Goal: Navigation & Orientation: Understand site structure

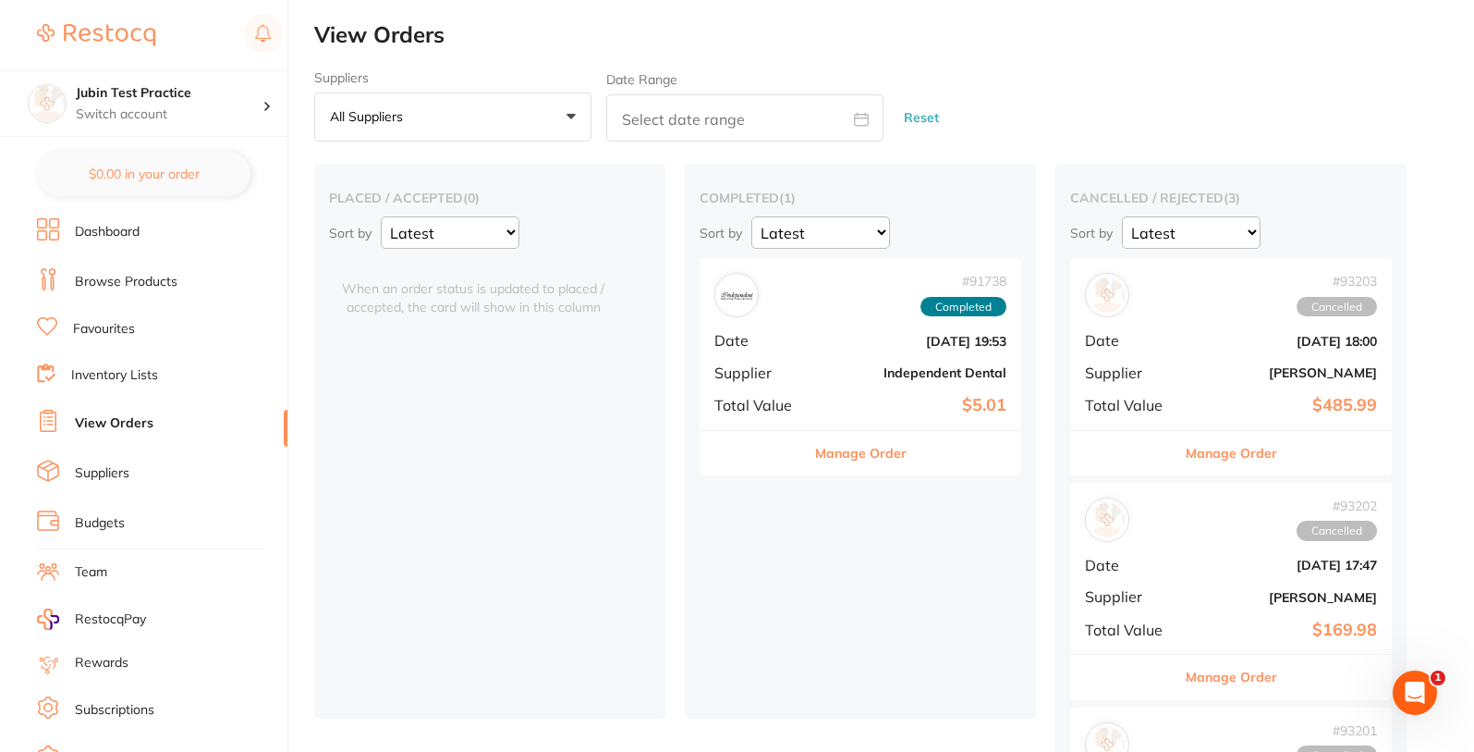
click at [119, 373] on link "Inventory Lists" at bounding box center [114, 375] width 87 height 18
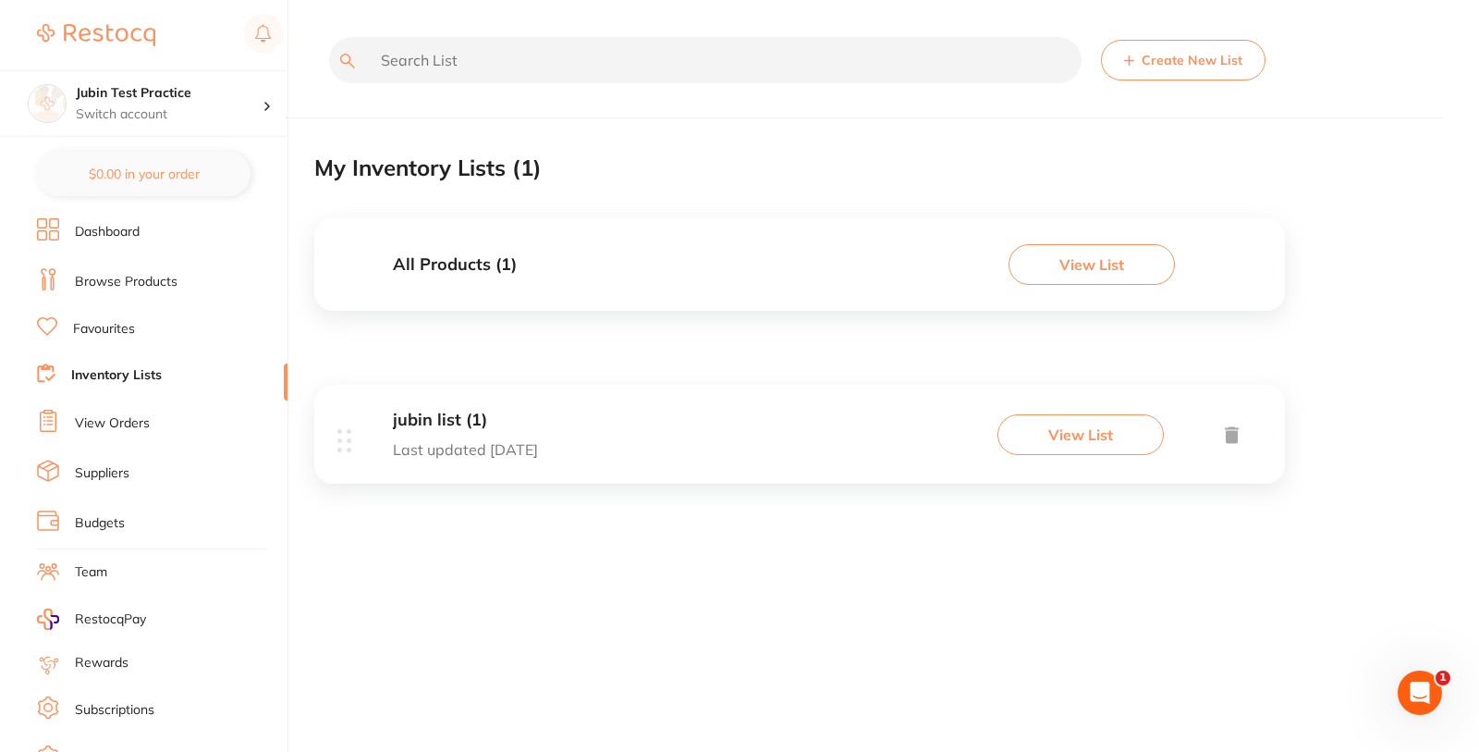
drag, startPoint x: 122, startPoint y: 419, endPoint x: 306, endPoint y: 451, distance: 186.8
click at [125, 419] on link "View Orders" at bounding box center [112, 423] width 75 height 18
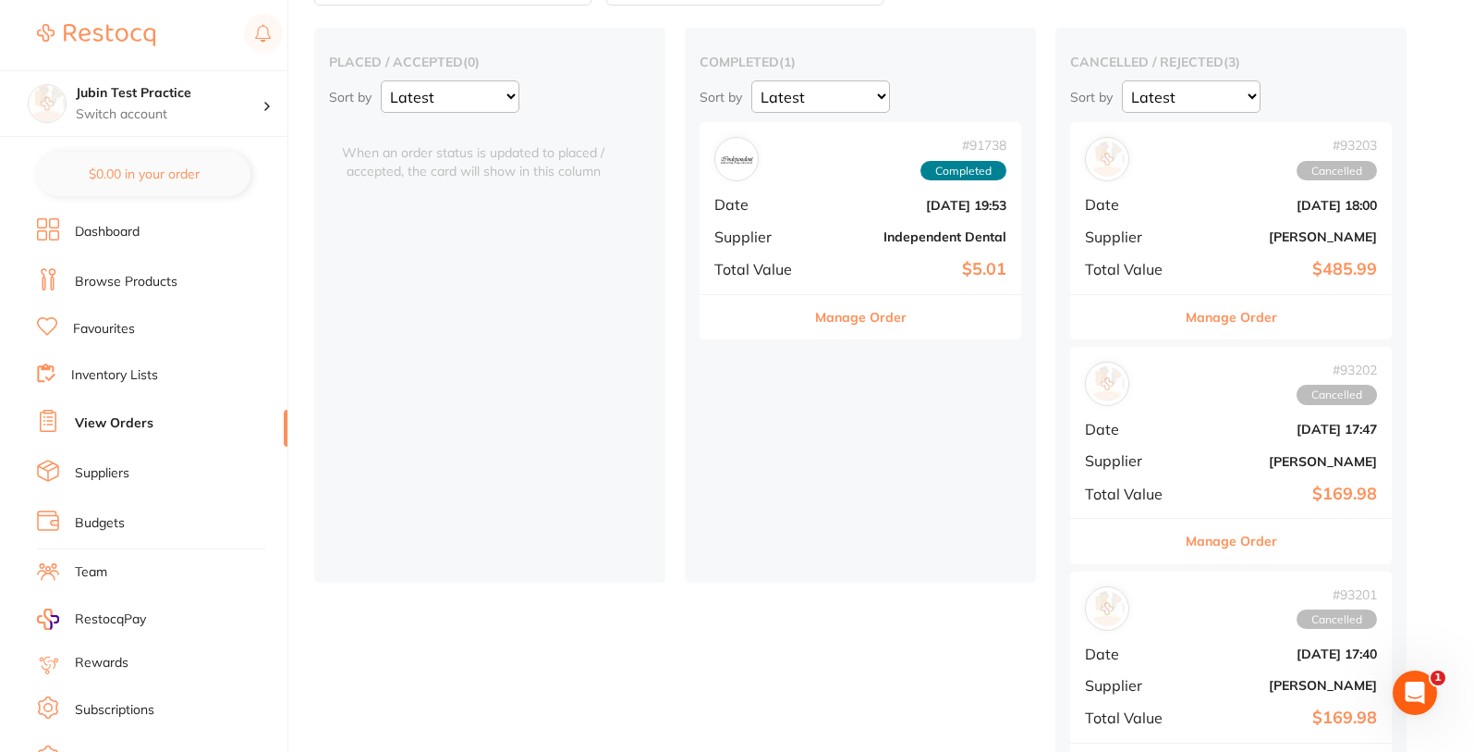
scroll to position [199, 0]
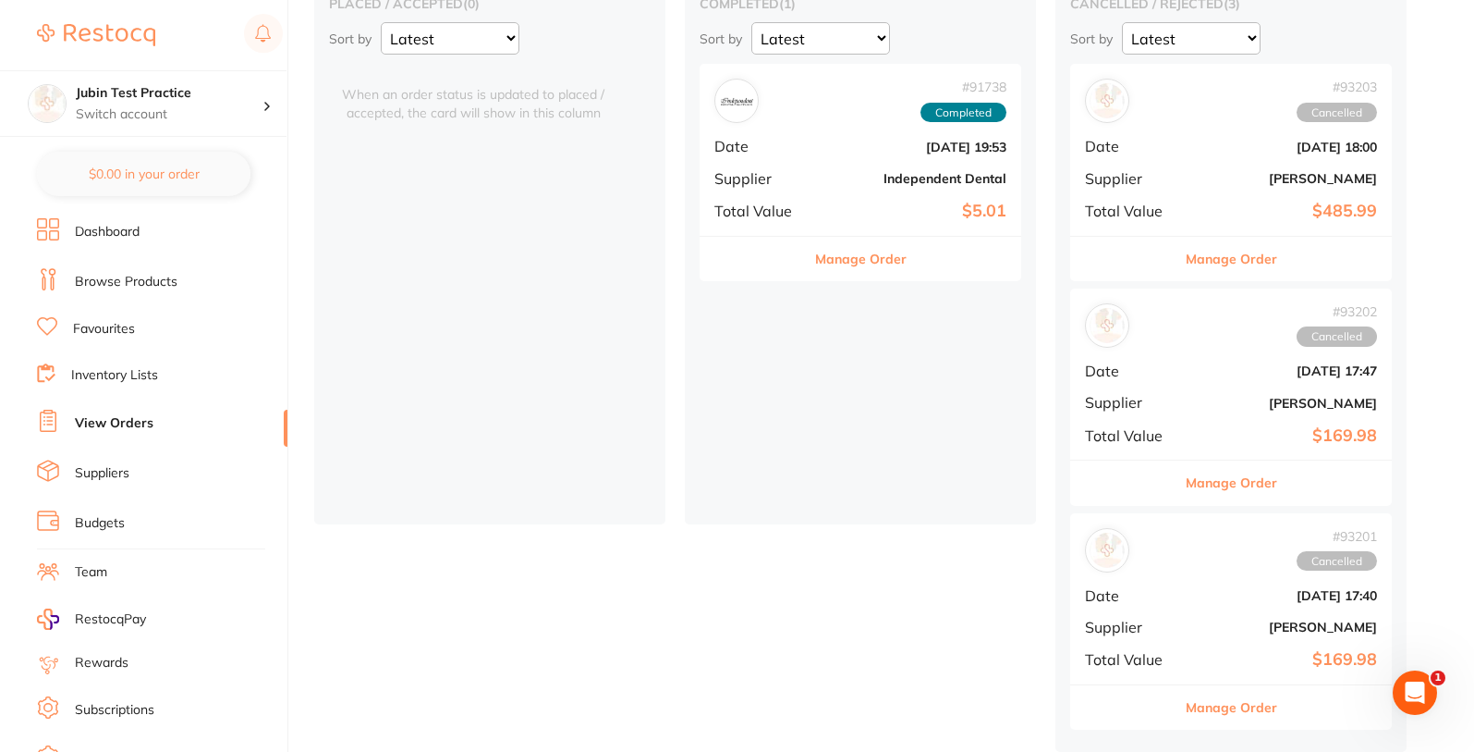
click at [100, 324] on link "Favourites" at bounding box center [104, 329] width 62 height 18
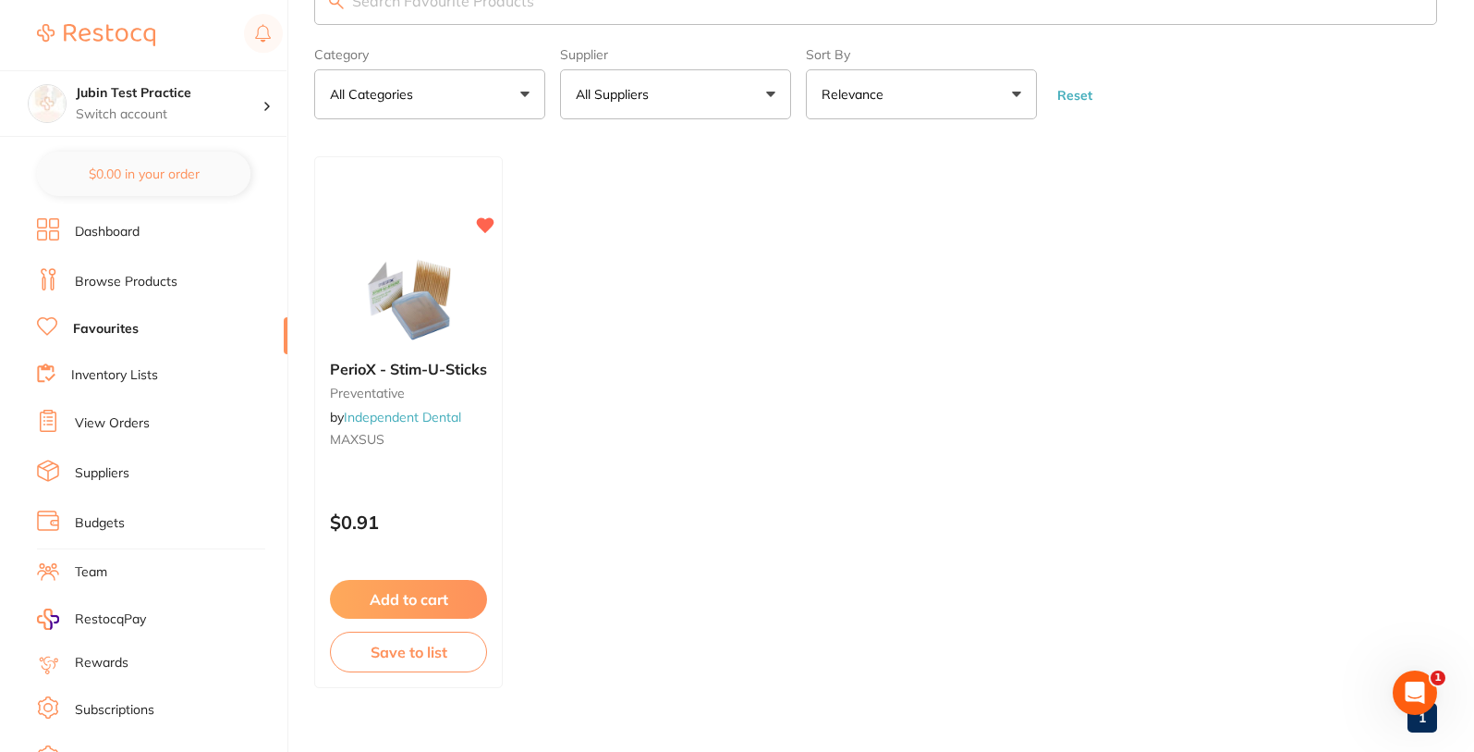
scroll to position [92, 0]
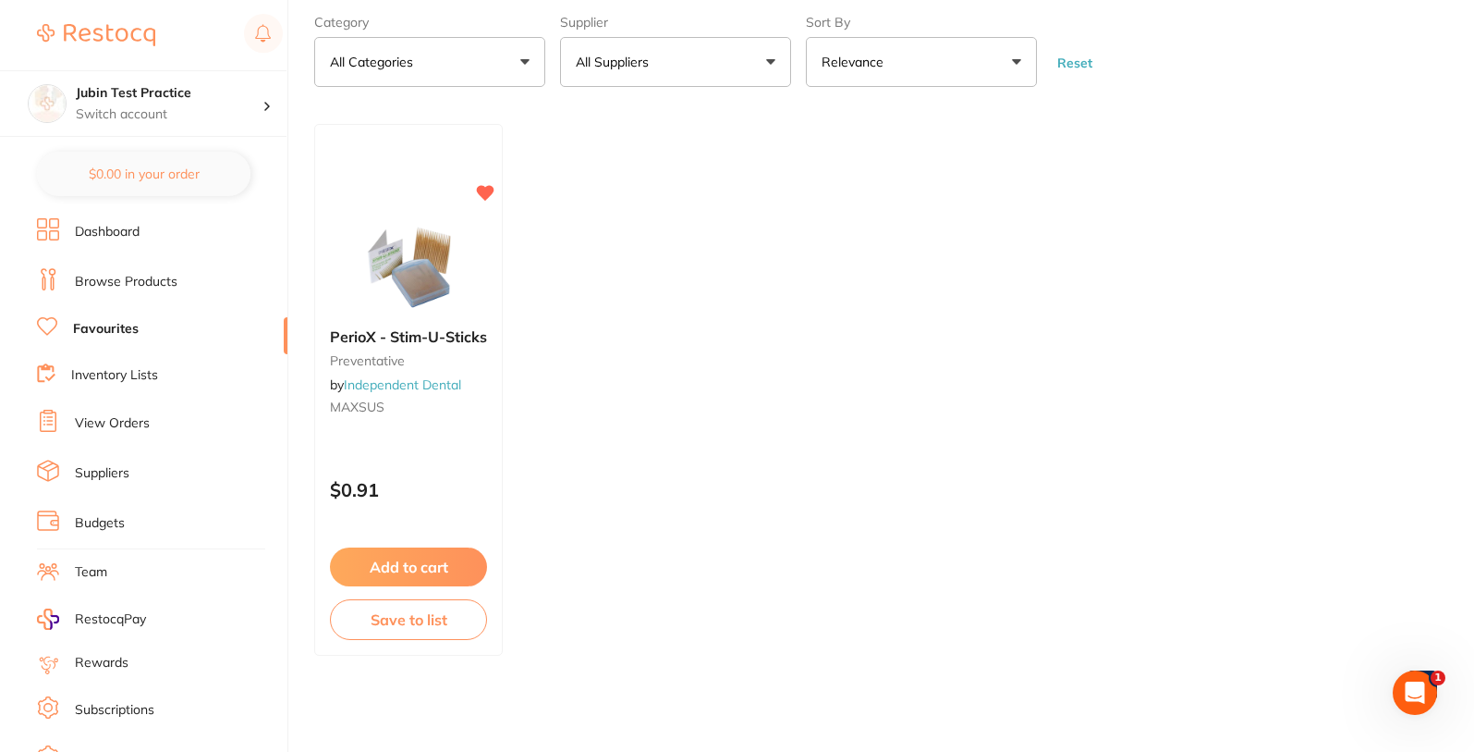
click at [91, 379] on link "Inventory Lists" at bounding box center [114, 375] width 87 height 18
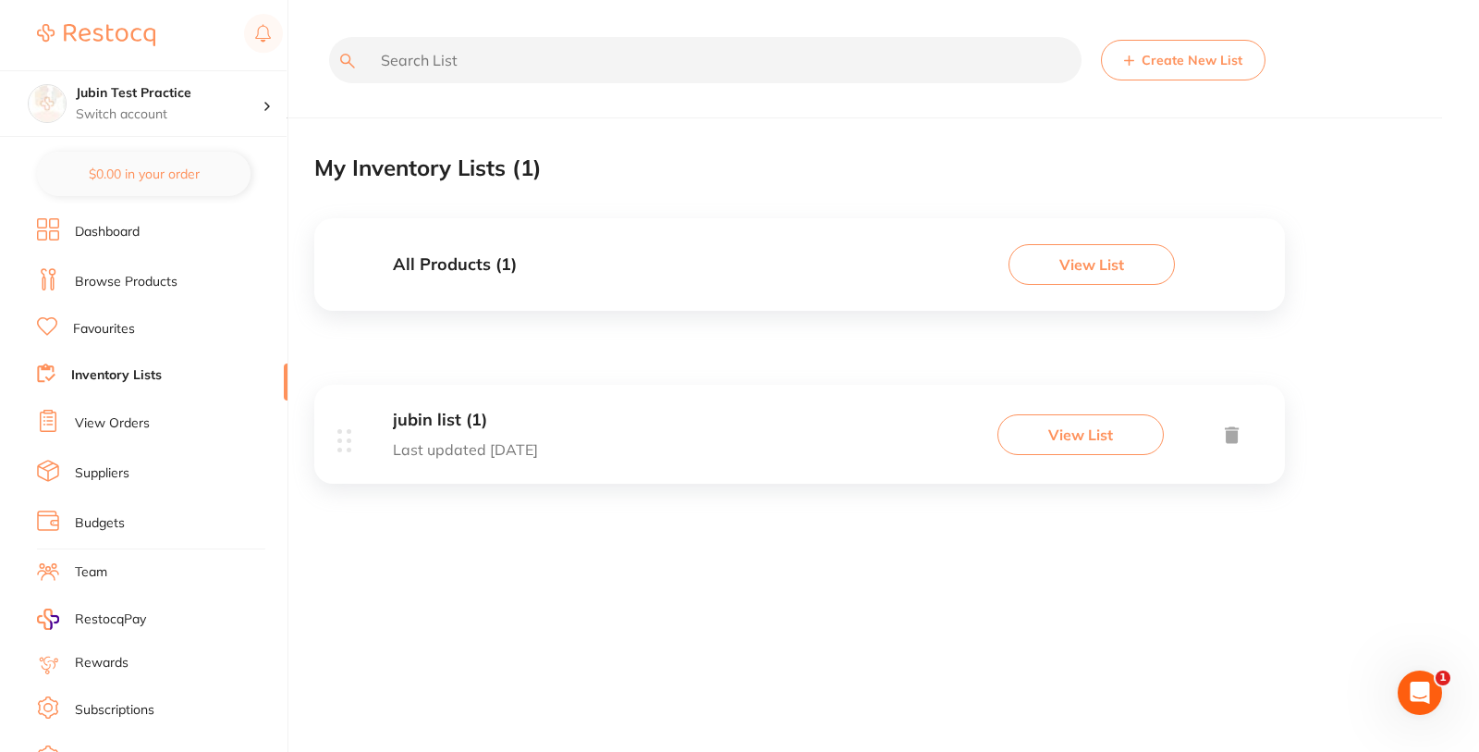
click at [125, 283] on link "Browse Products" at bounding box center [126, 282] width 103 height 18
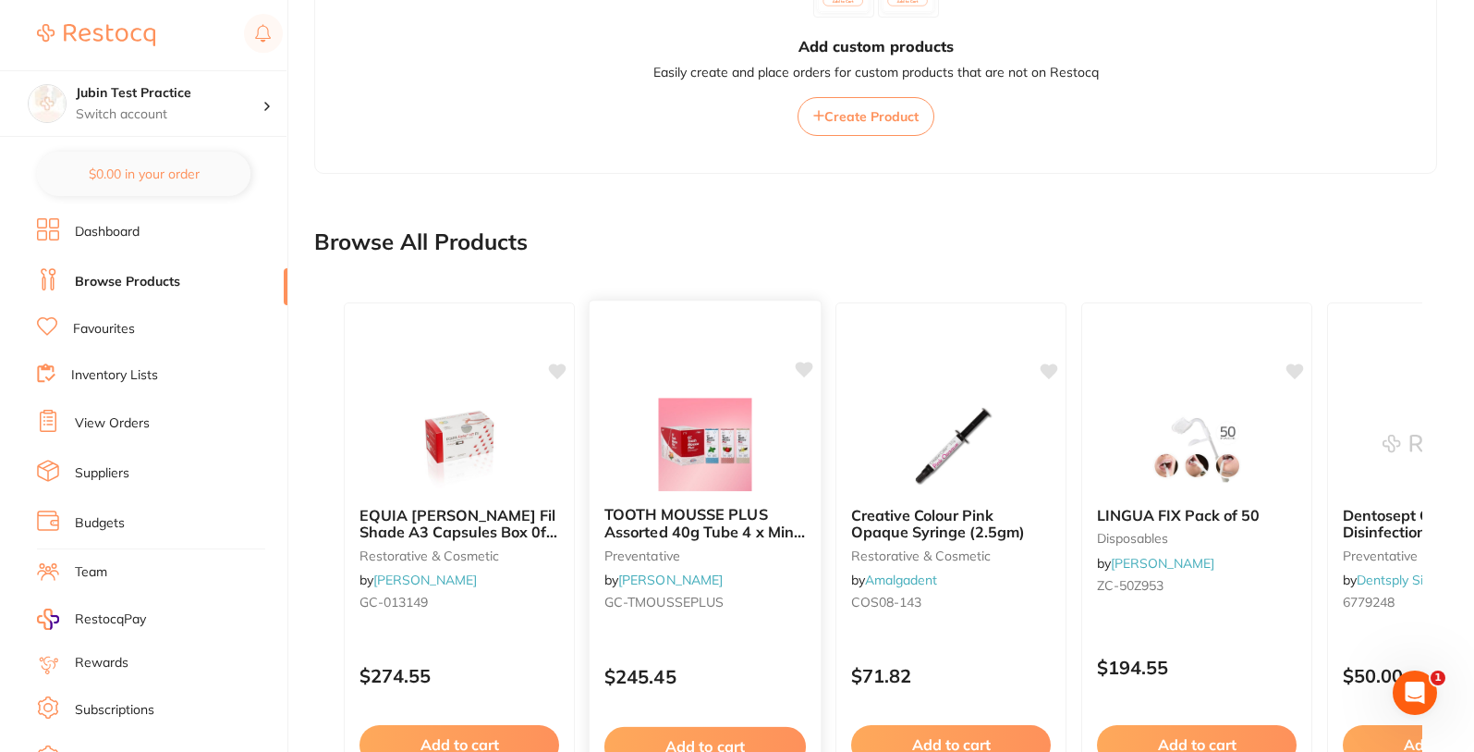
scroll to position [1210, 0]
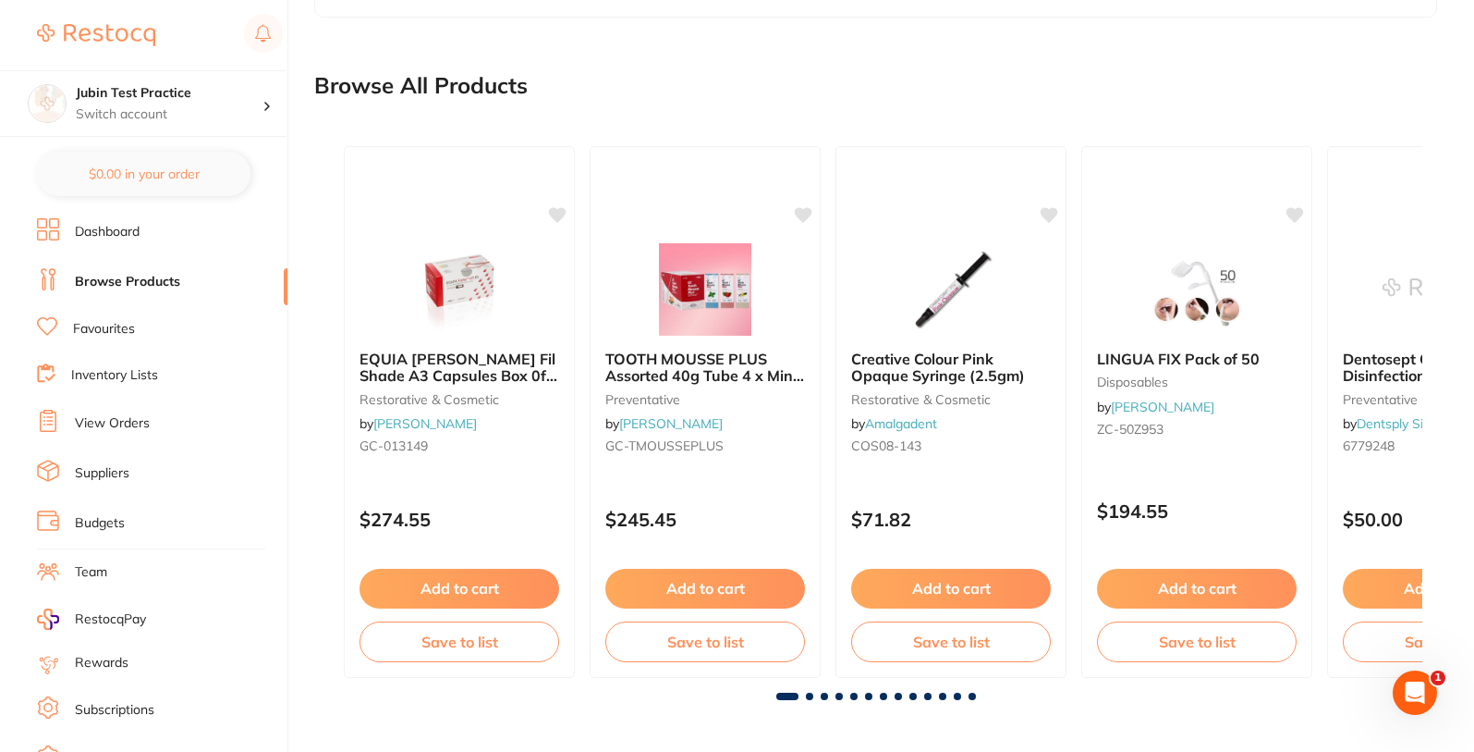
click at [95, 325] on link "Favourites" at bounding box center [104, 329] width 62 height 18
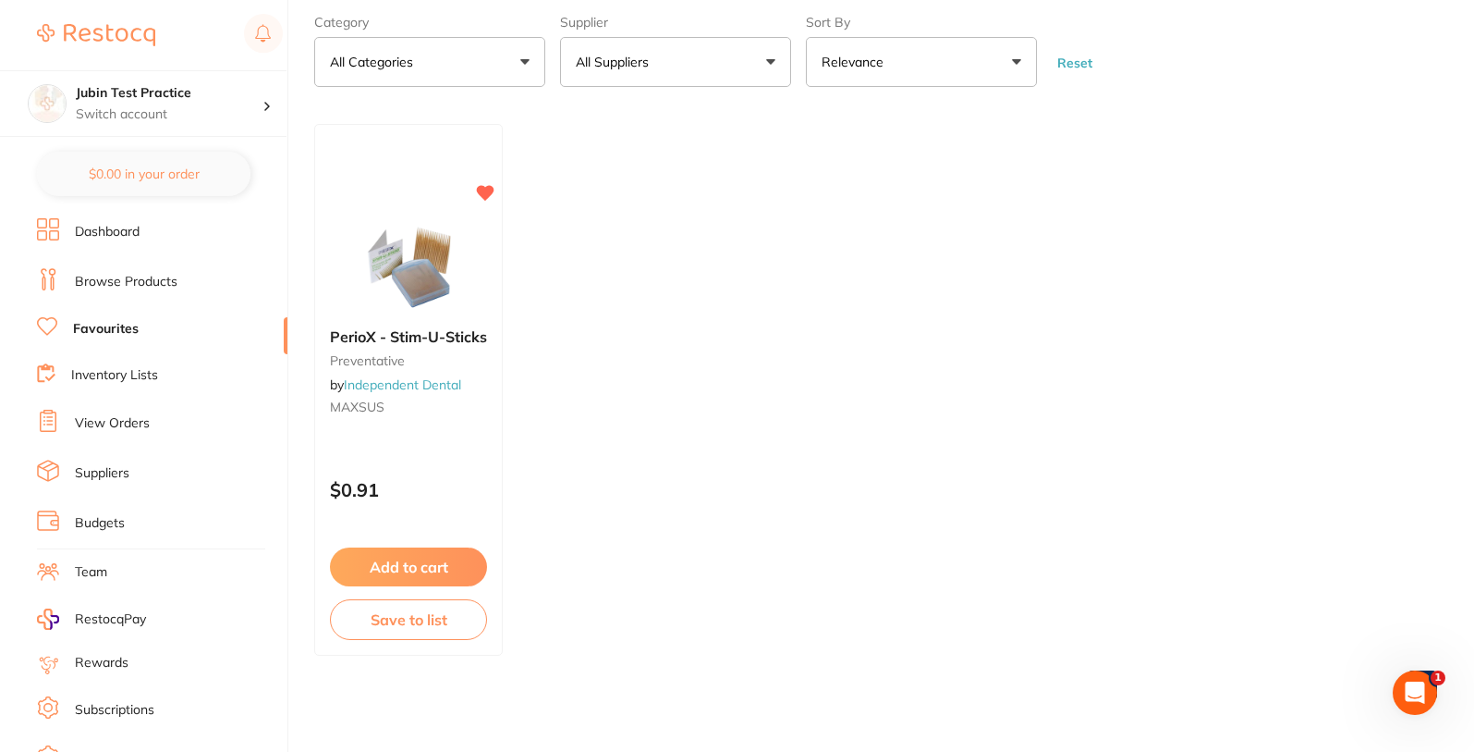
click at [145, 379] on link "Inventory Lists" at bounding box center [114, 375] width 87 height 18
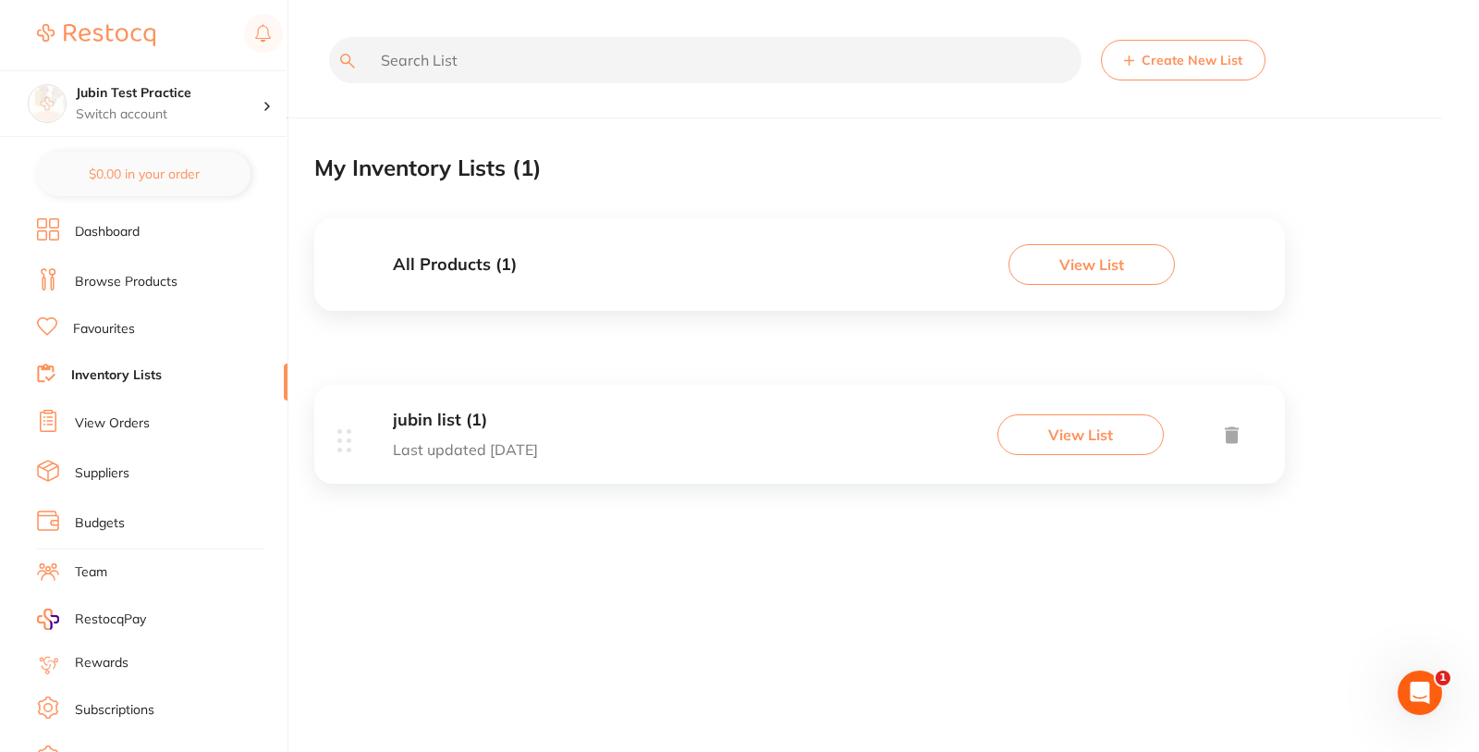
click at [101, 423] on link "View Orders" at bounding box center [112, 423] width 75 height 18
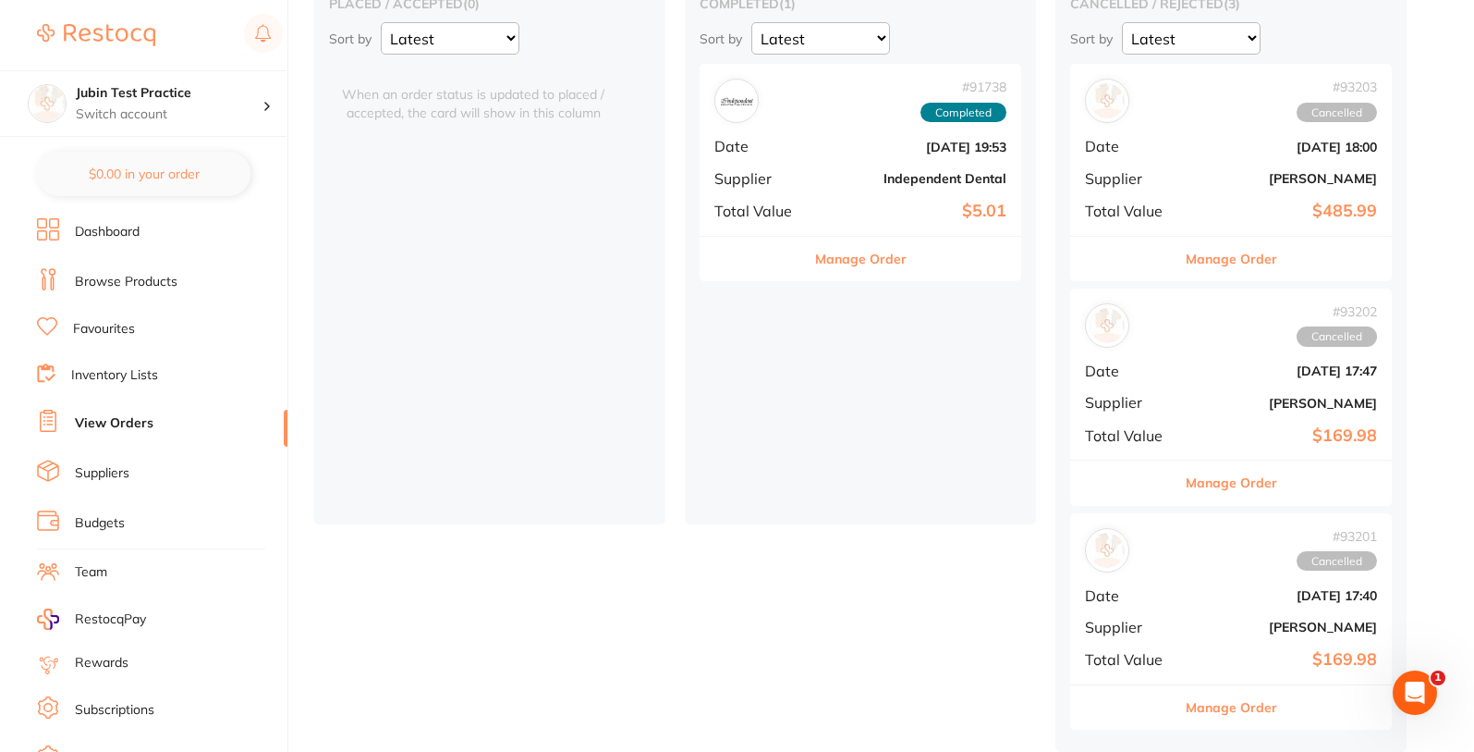
click at [96, 474] on link "Suppliers" at bounding box center [102, 473] width 55 height 18
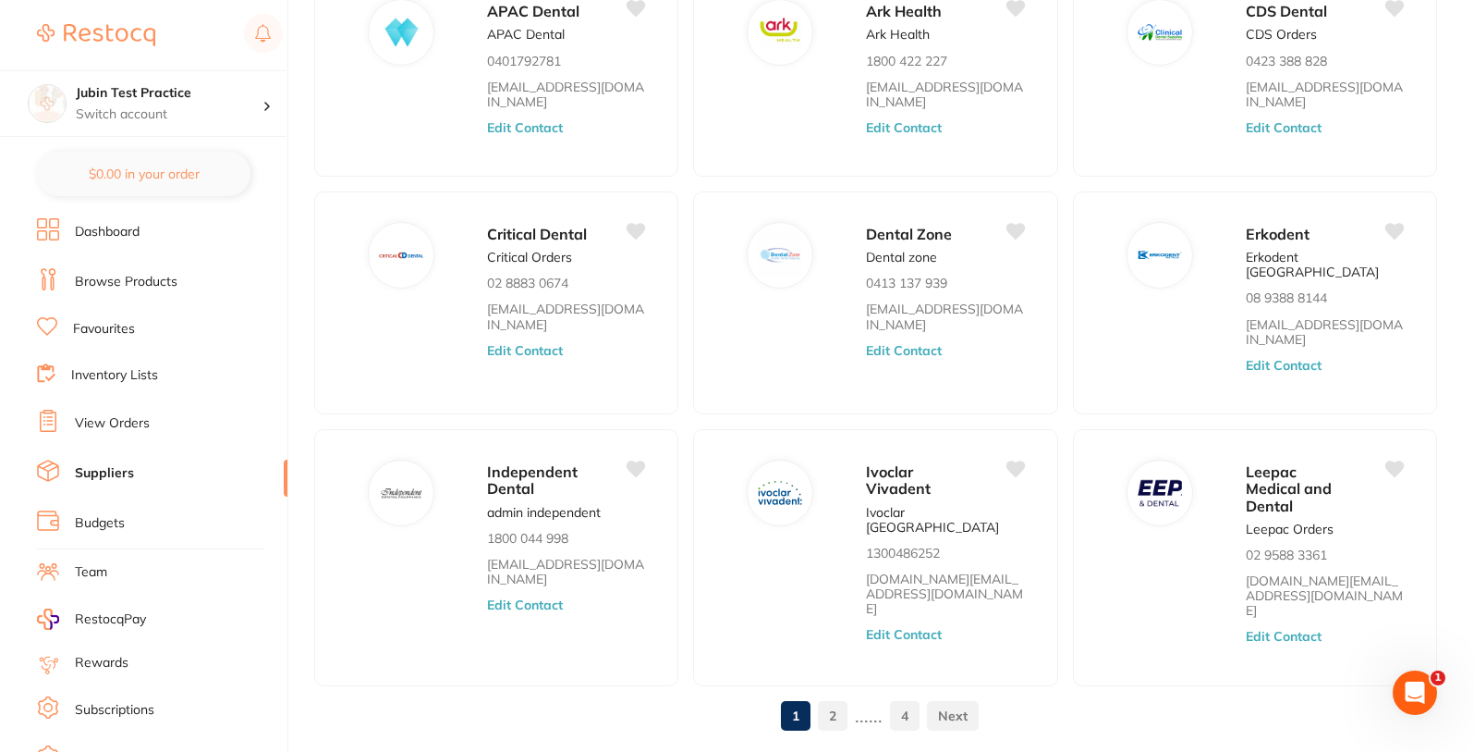
click at [95, 512] on li "Budgets" at bounding box center [162, 523] width 251 height 28
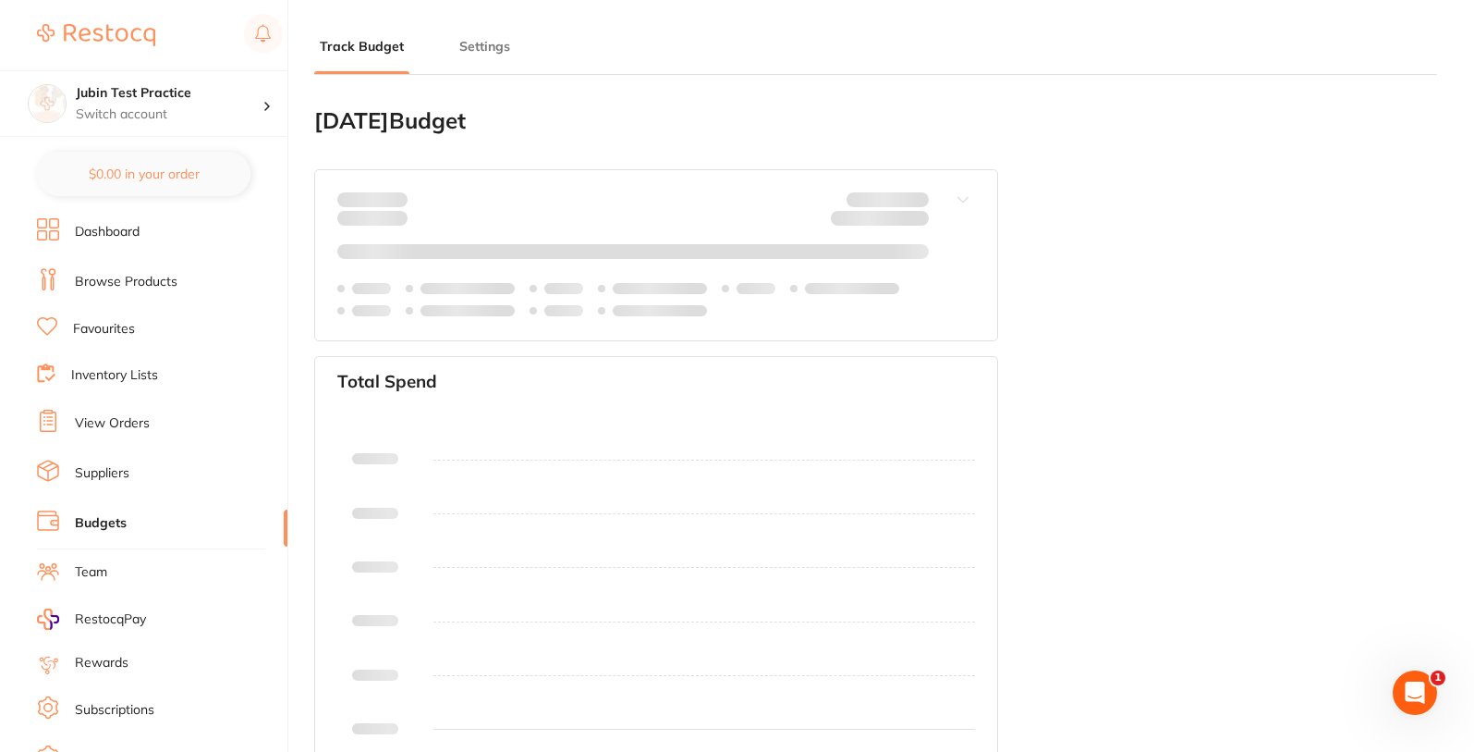
type input "0.0"
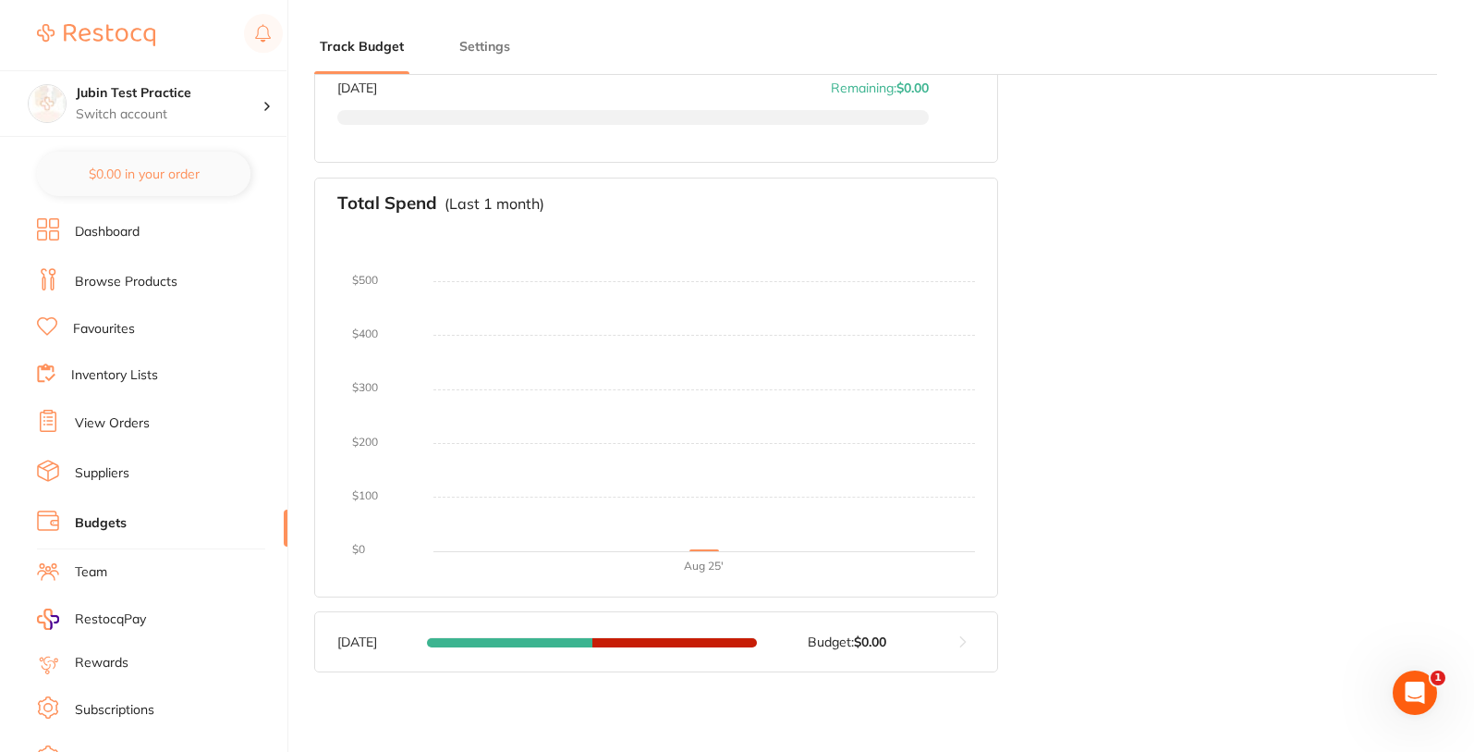
click at [104, 578] on link "Team" at bounding box center [91, 572] width 32 height 18
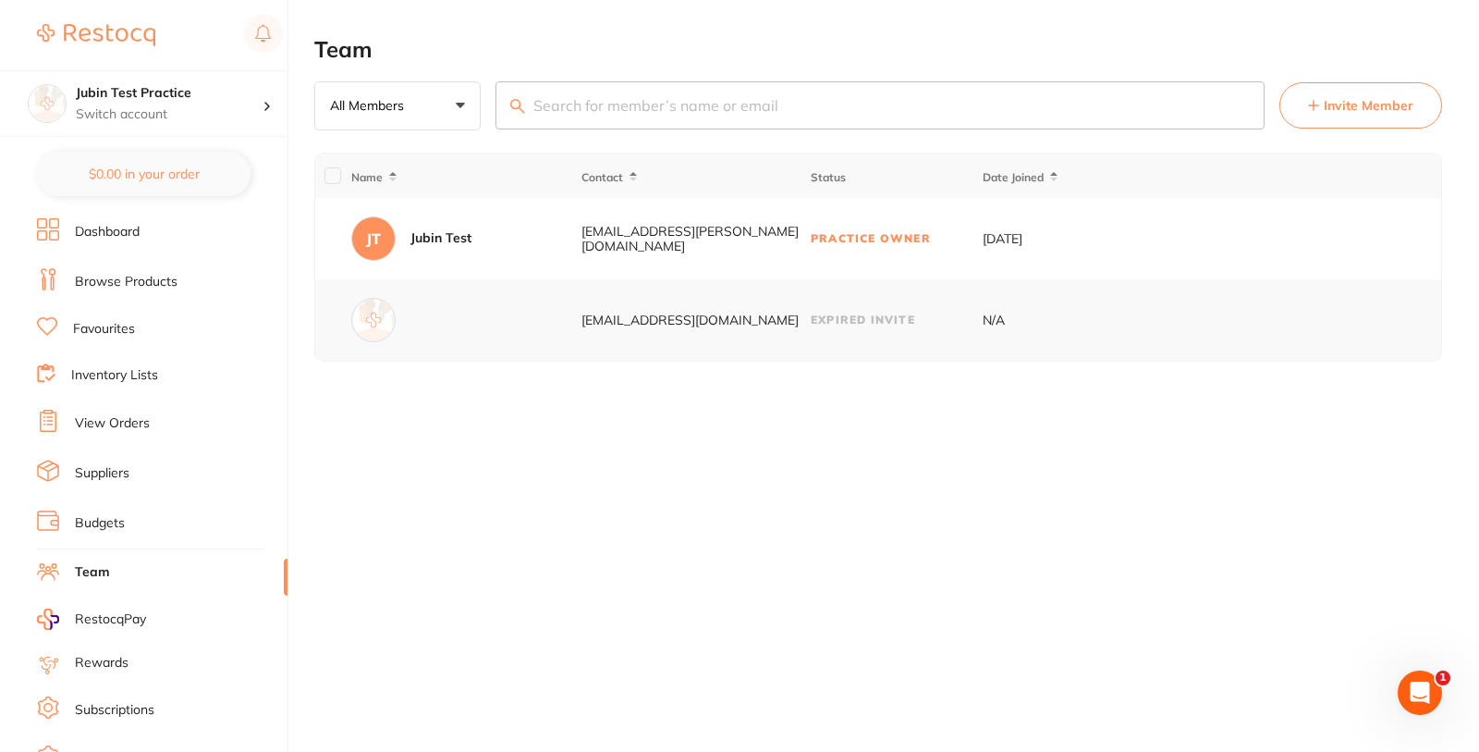
click at [96, 230] on link "Dashboard" at bounding box center [107, 232] width 65 height 18
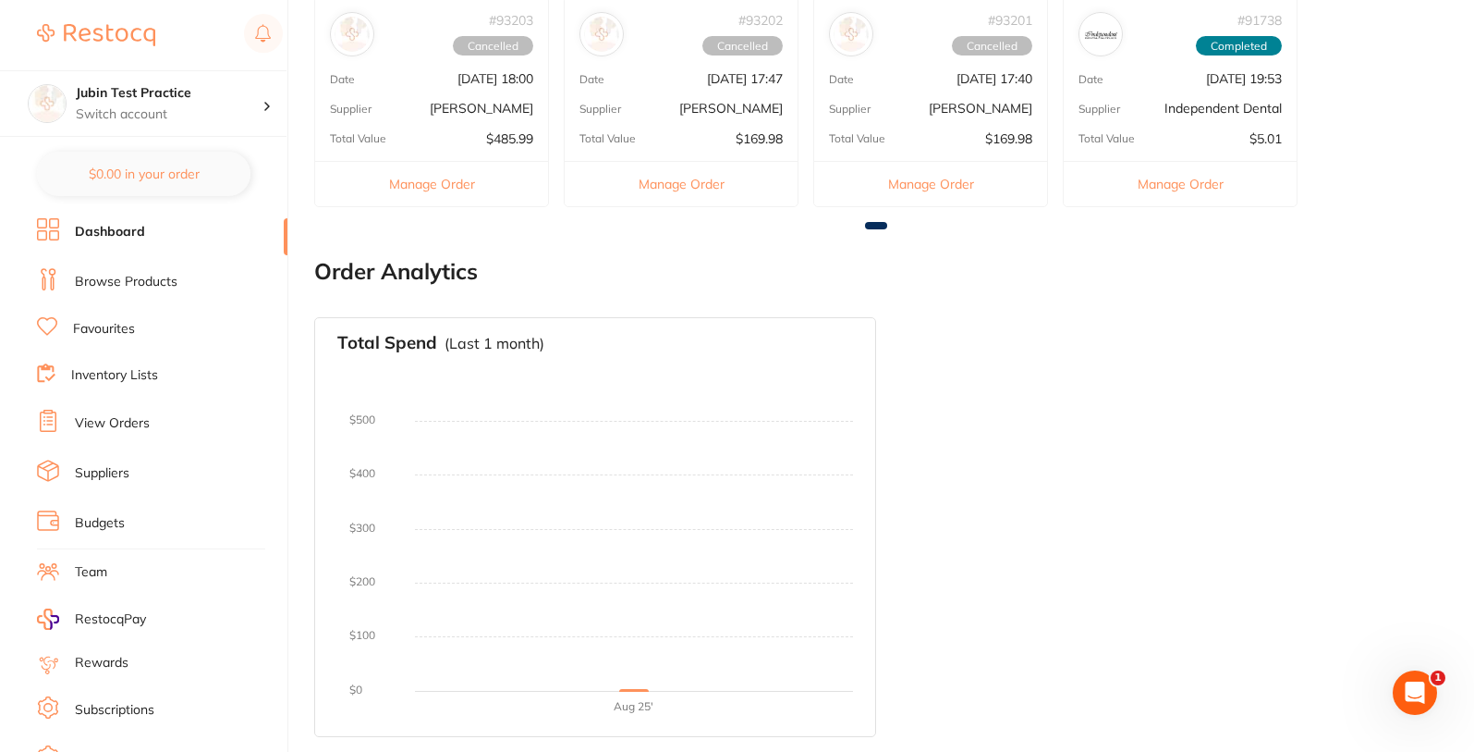
click at [157, 275] on link "Browse Products" at bounding box center [126, 282] width 103 height 18
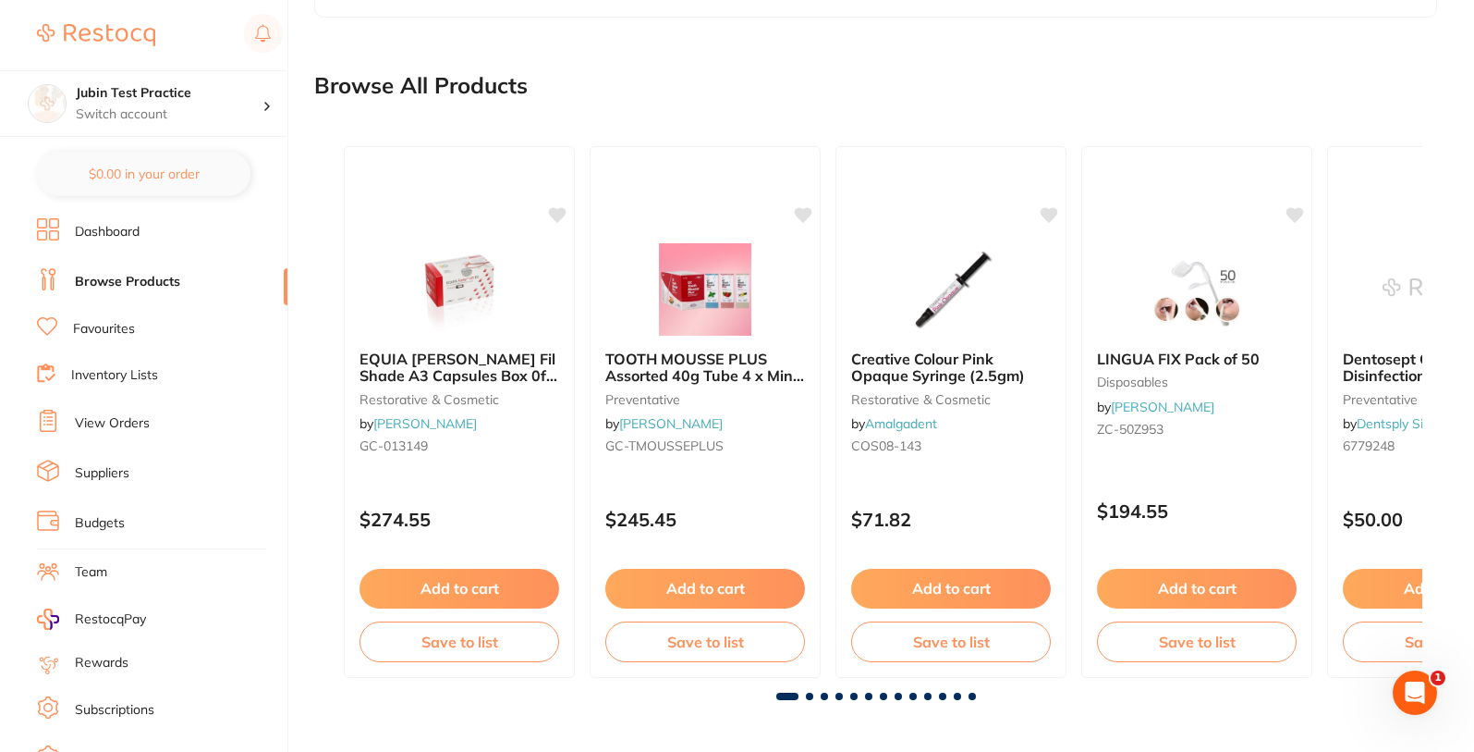
click at [104, 321] on link "Favourites" at bounding box center [104, 329] width 62 height 18
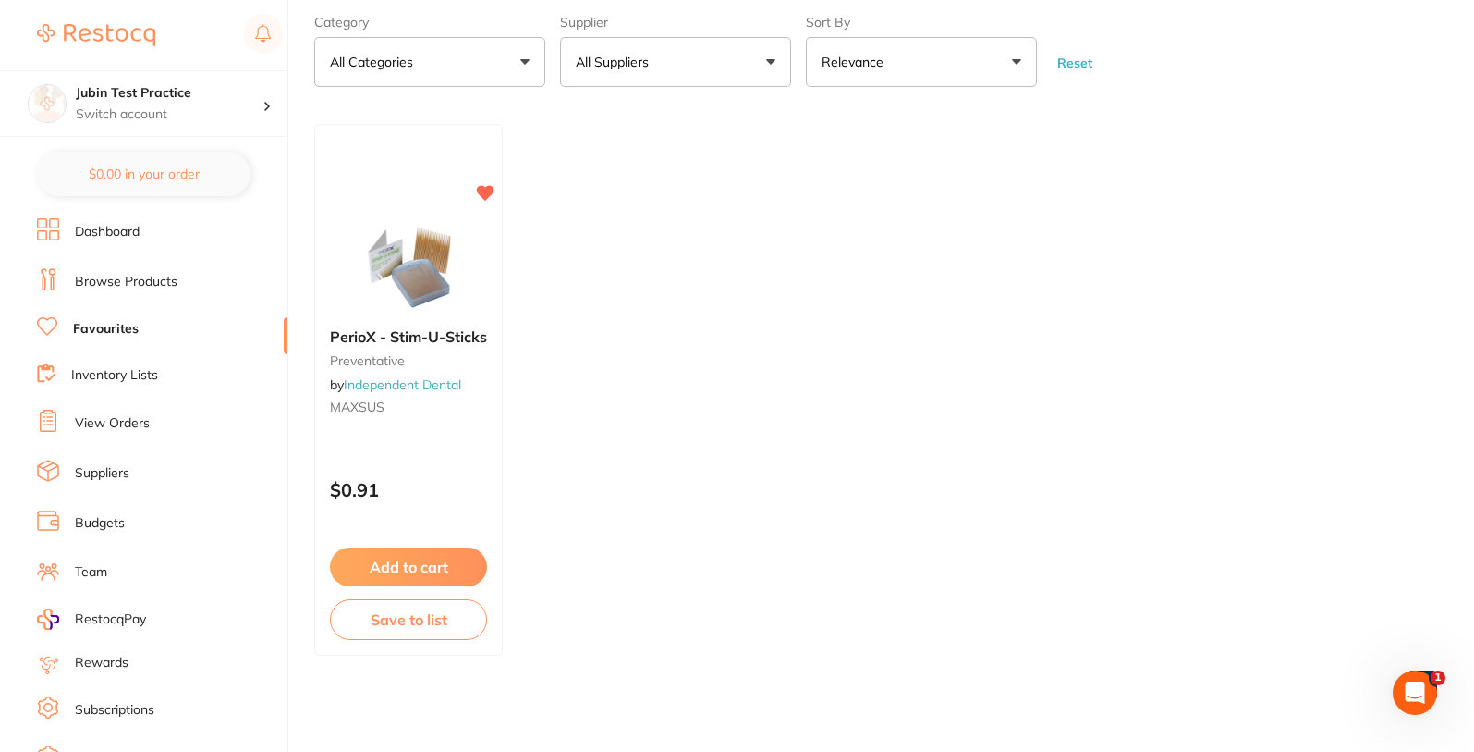
click at [111, 366] on link "Inventory Lists" at bounding box center [114, 375] width 87 height 18
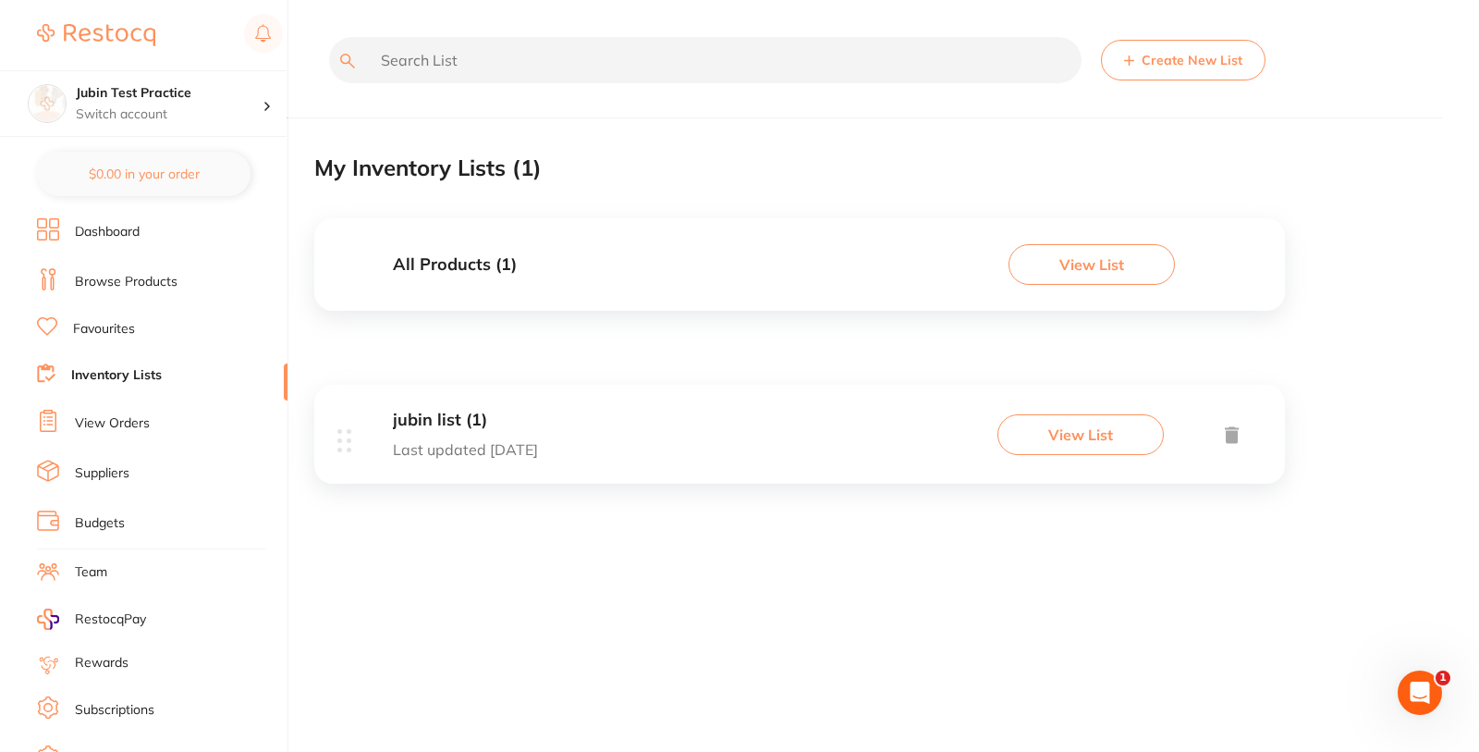
click at [139, 425] on link "View Orders" at bounding box center [112, 423] width 75 height 18
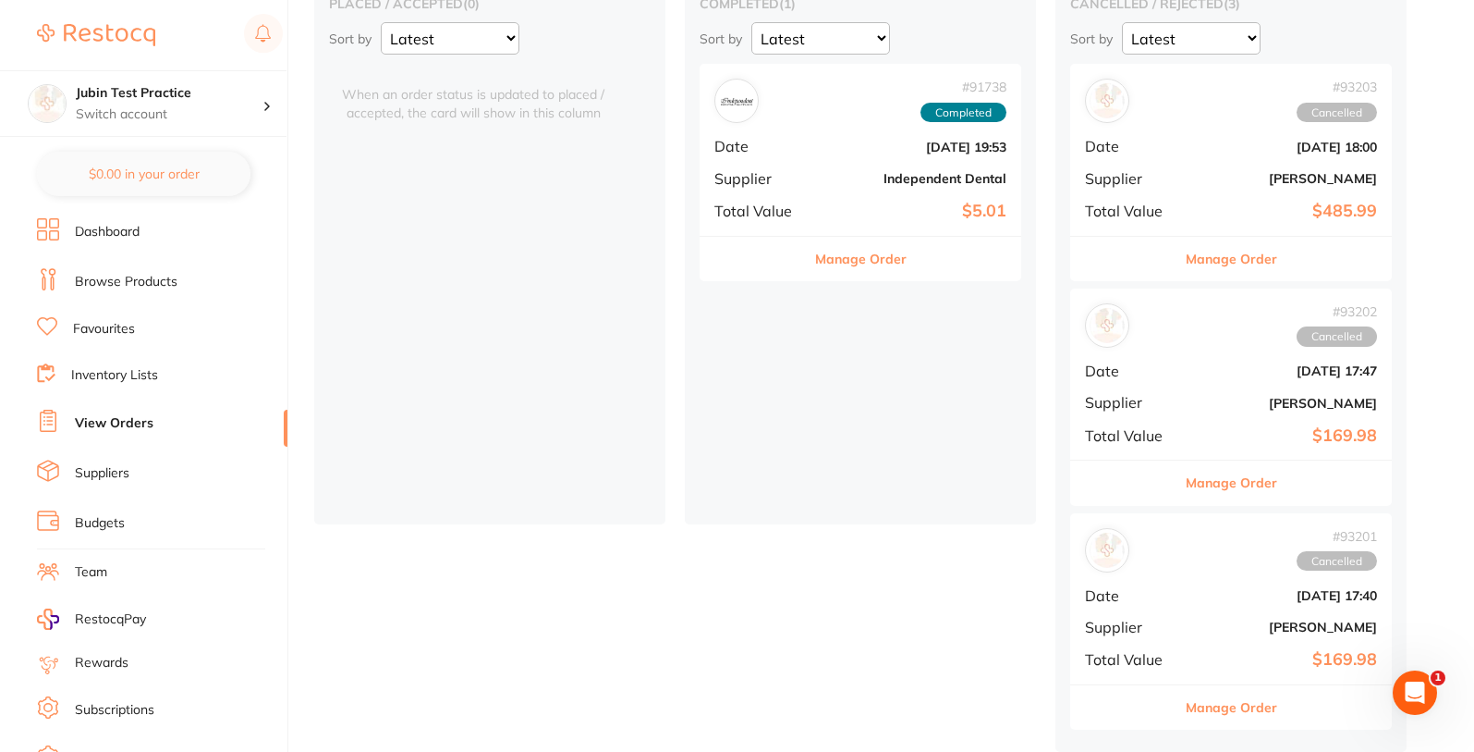
click at [119, 479] on link "Suppliers" at bounding box center [102, 473] width 55 height 18
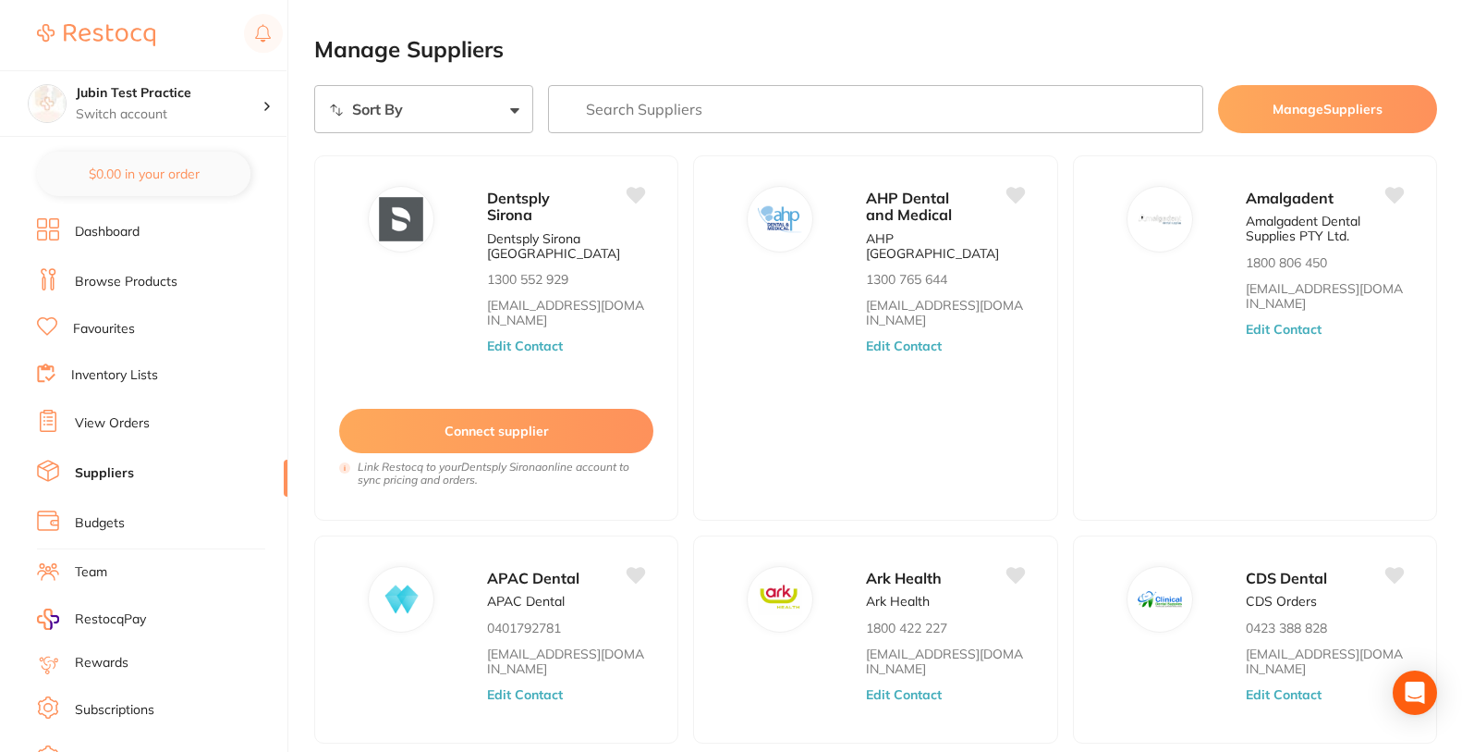
click at [121, 280] on link "Browse Products" at bounding box center [126, 282] width 103 height 18
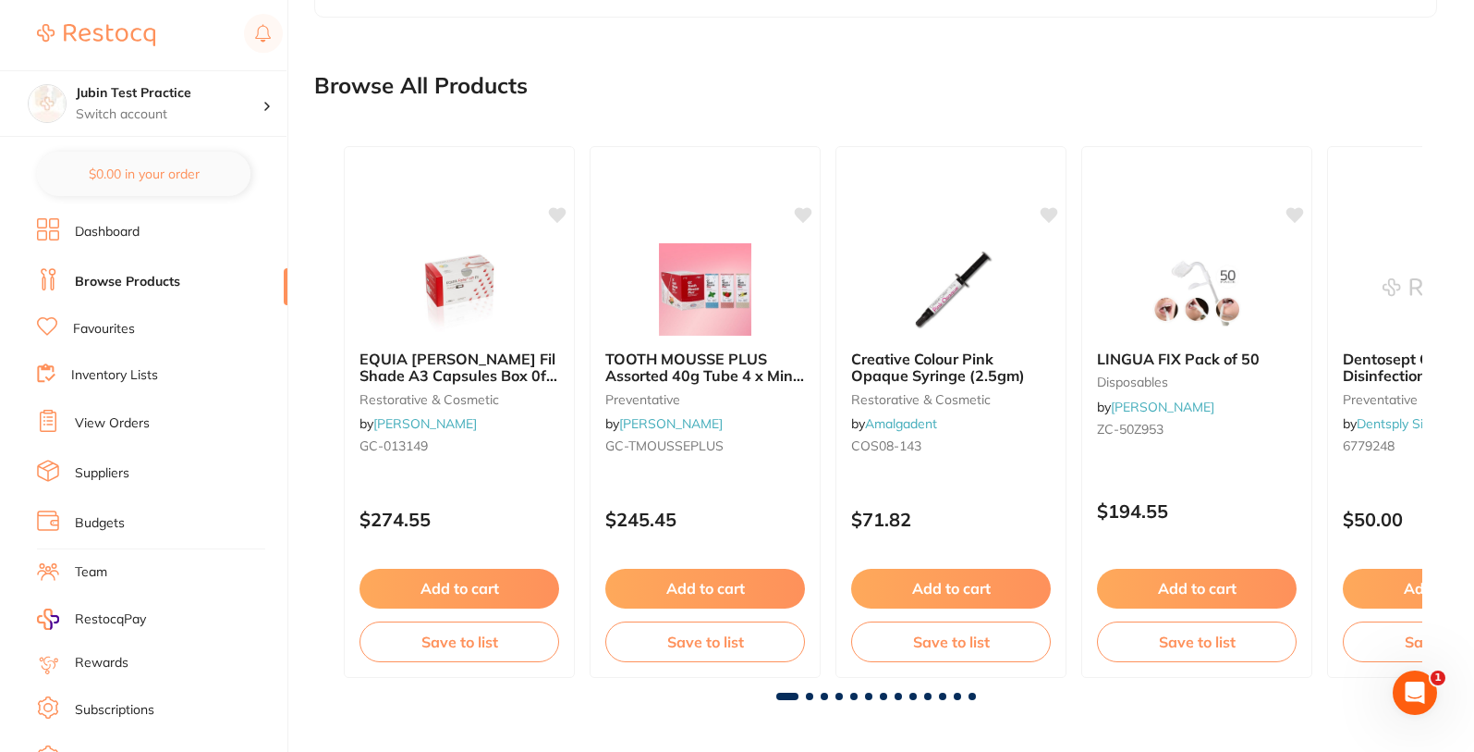
click at [123, 324] on link "Favourites" at bounding box center [104, 329] width 62 height 18
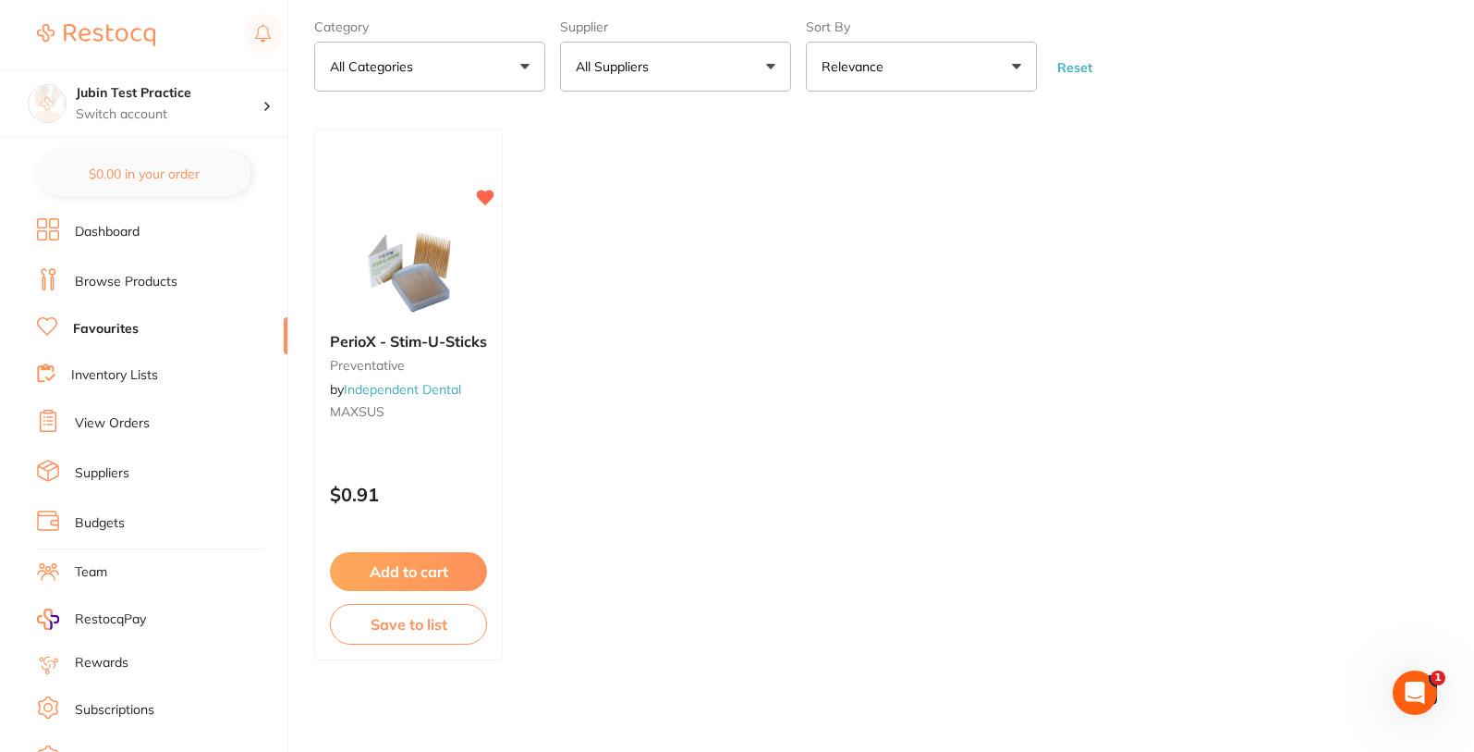
scroll to position [92, 0]
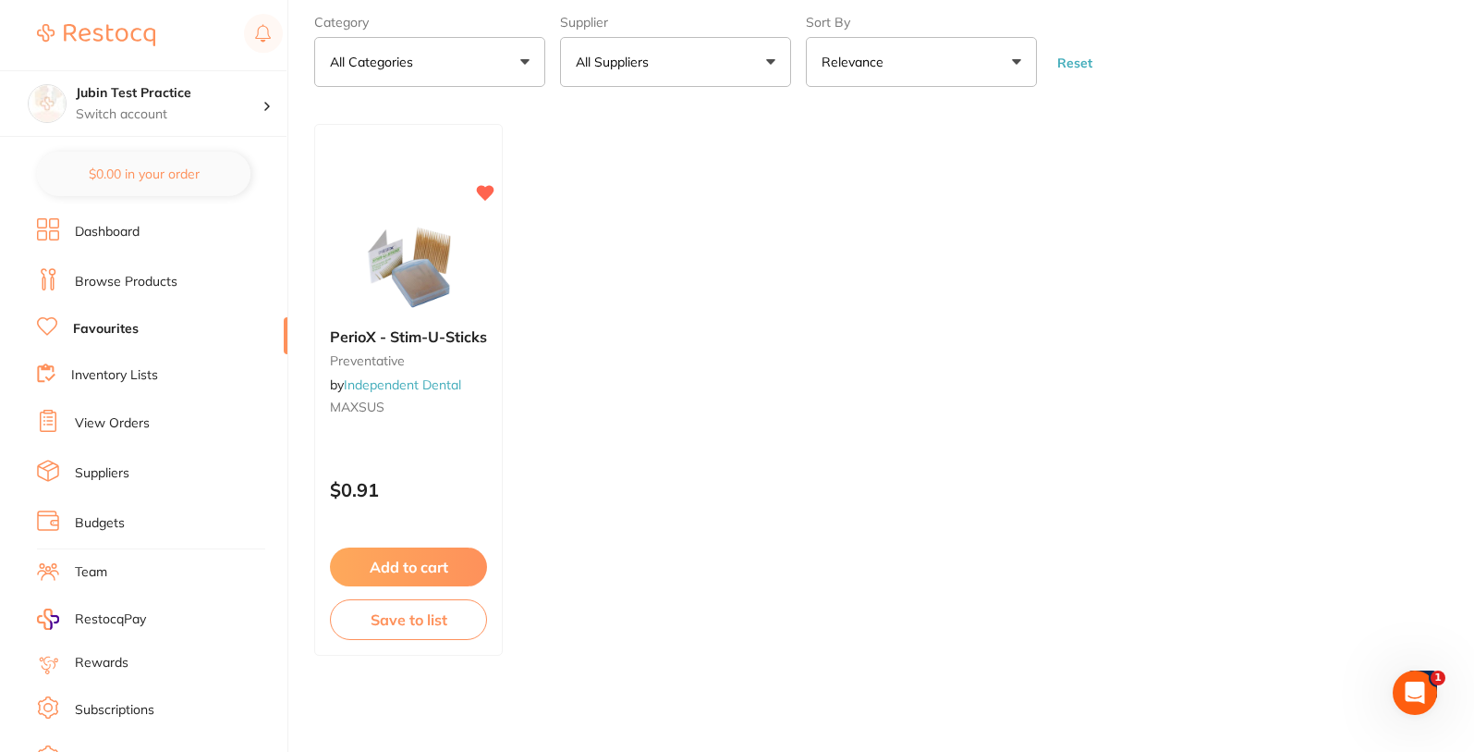
click at [139, 374] on link "Inventory Lists" at bounding box center [114, 375] width 87 height 18
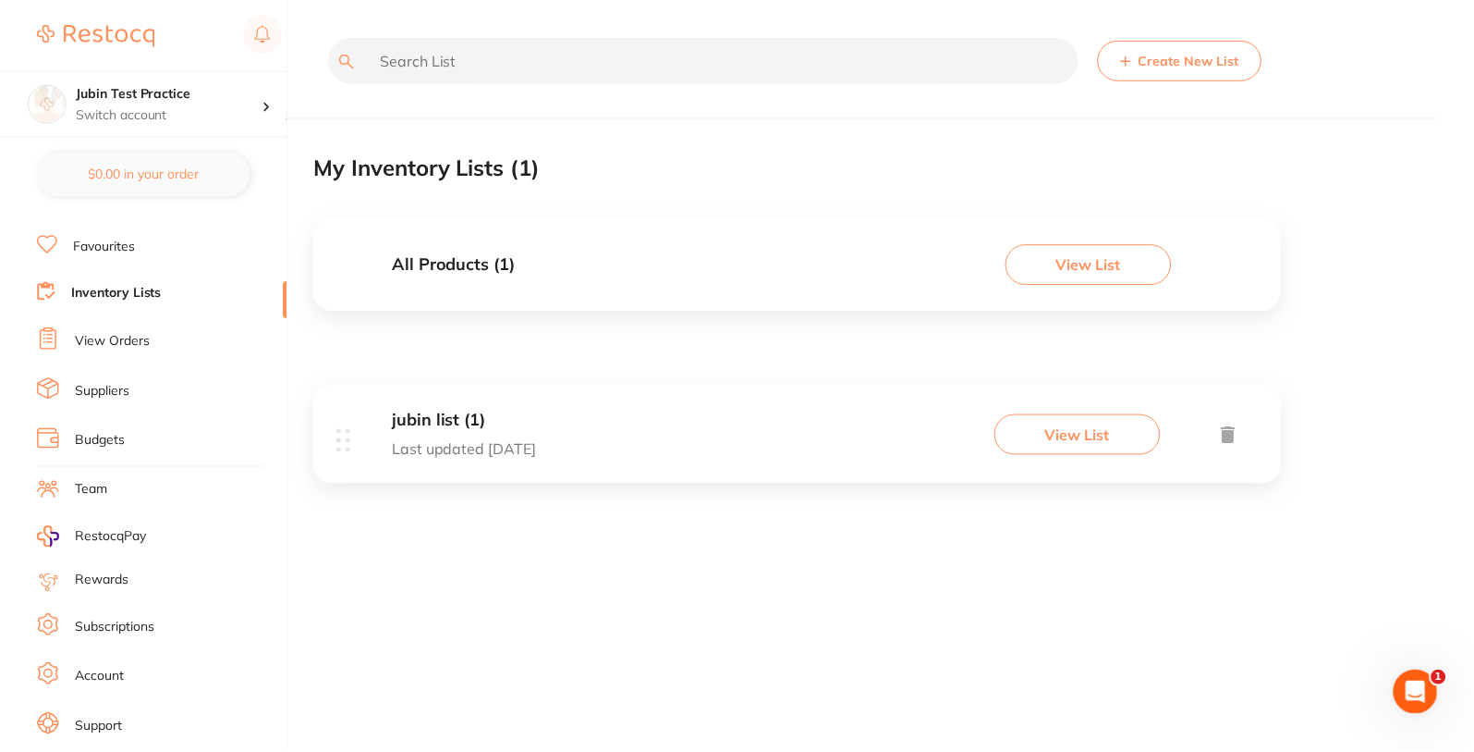
scroll to position [122, 0]
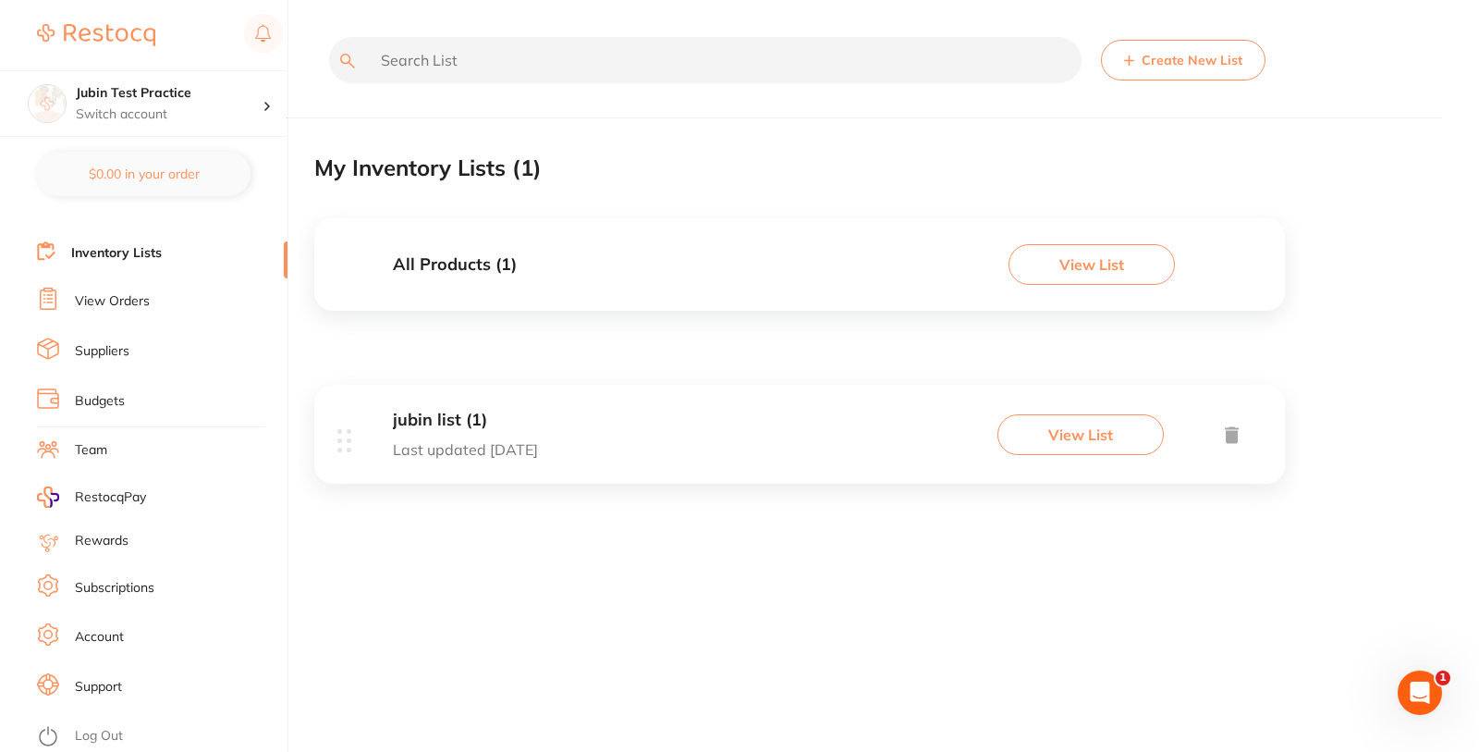
click at [117, 306] on link "View Orders" at bounding box center [112, 301] width 75 height 18
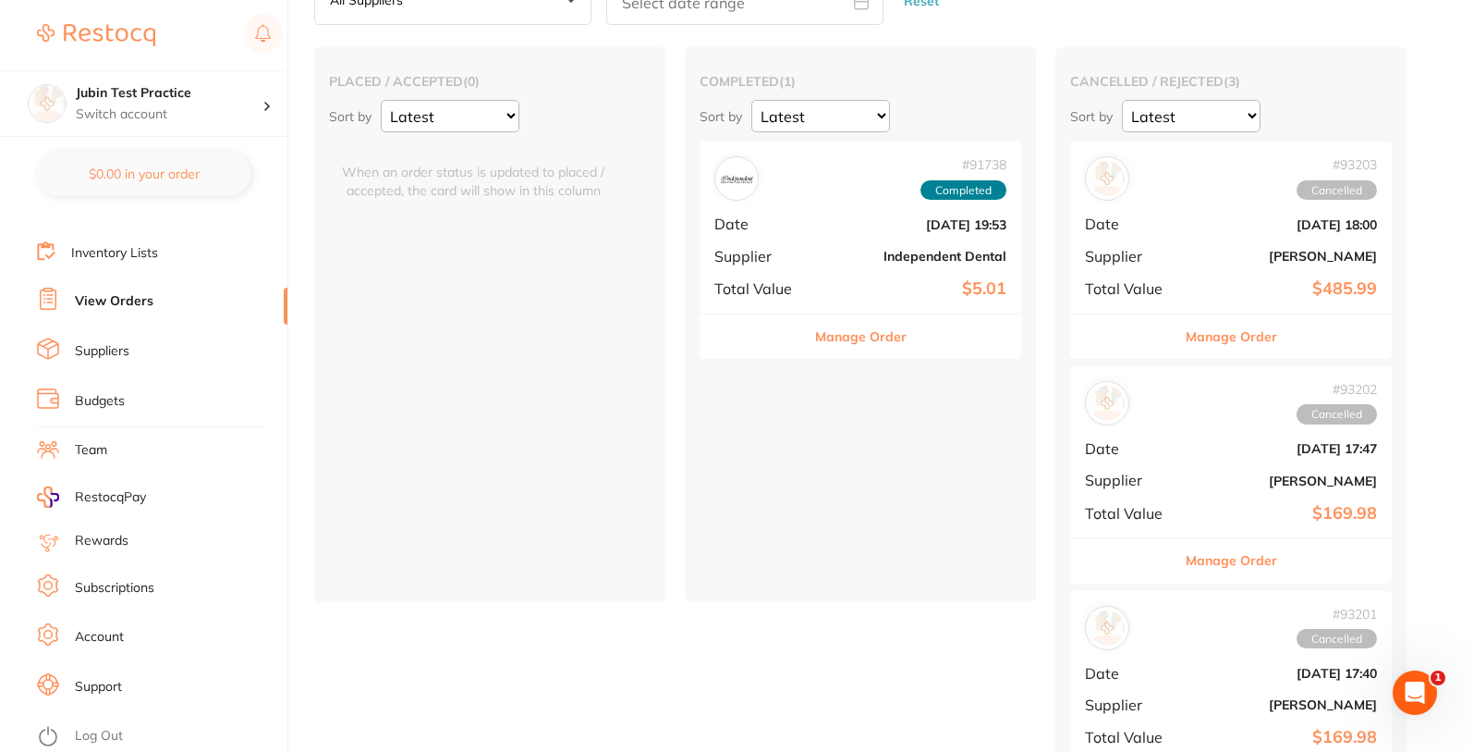
scroll to position [199, 0]
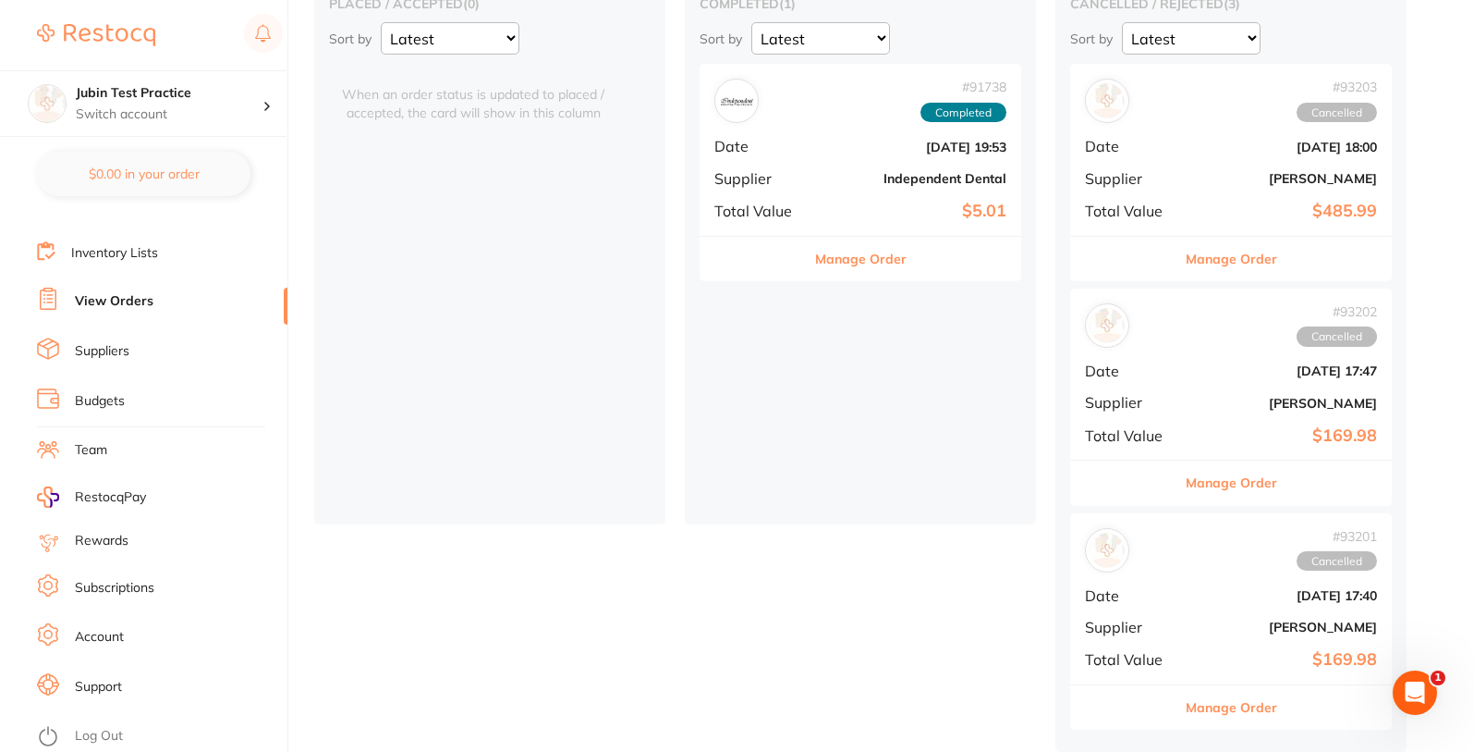
click at [104, 350] on link "Suppliers" at bounding box center [102, 351] width 55 height 18
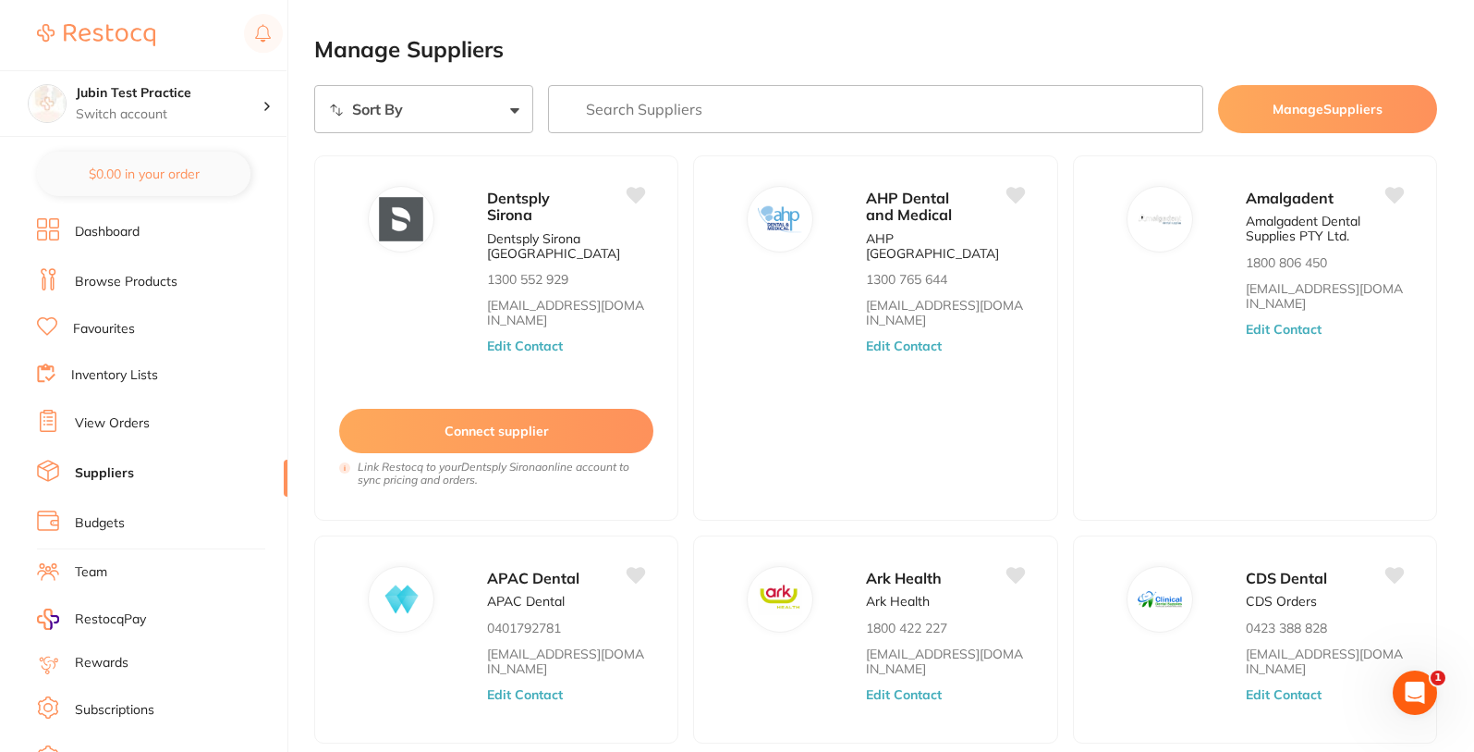
click at [128, 332] on link "Favourites" at bounding box center [104, 329] width 62 height 18
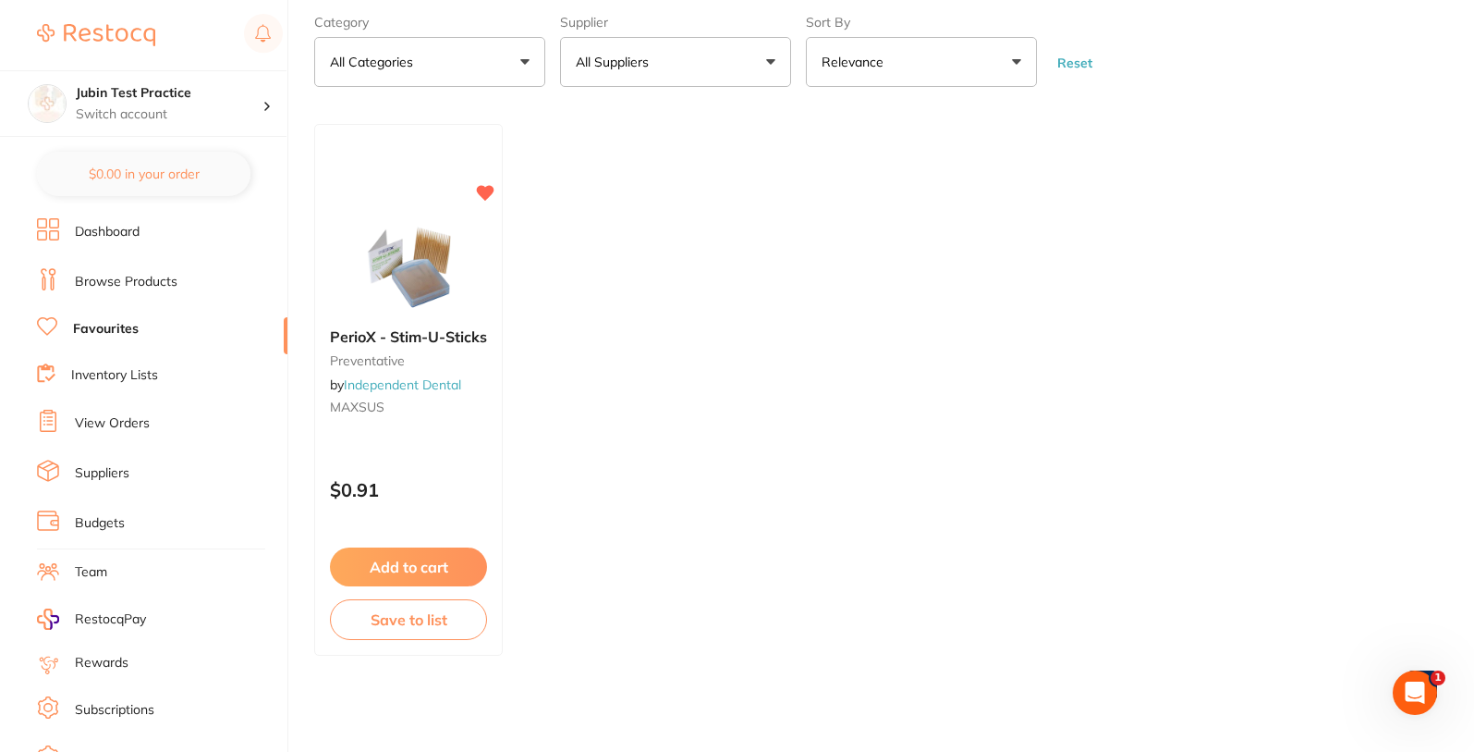
click at [125, 369] on link "Inventory Lists" at bounding box center [114, 375] width 87 height 18
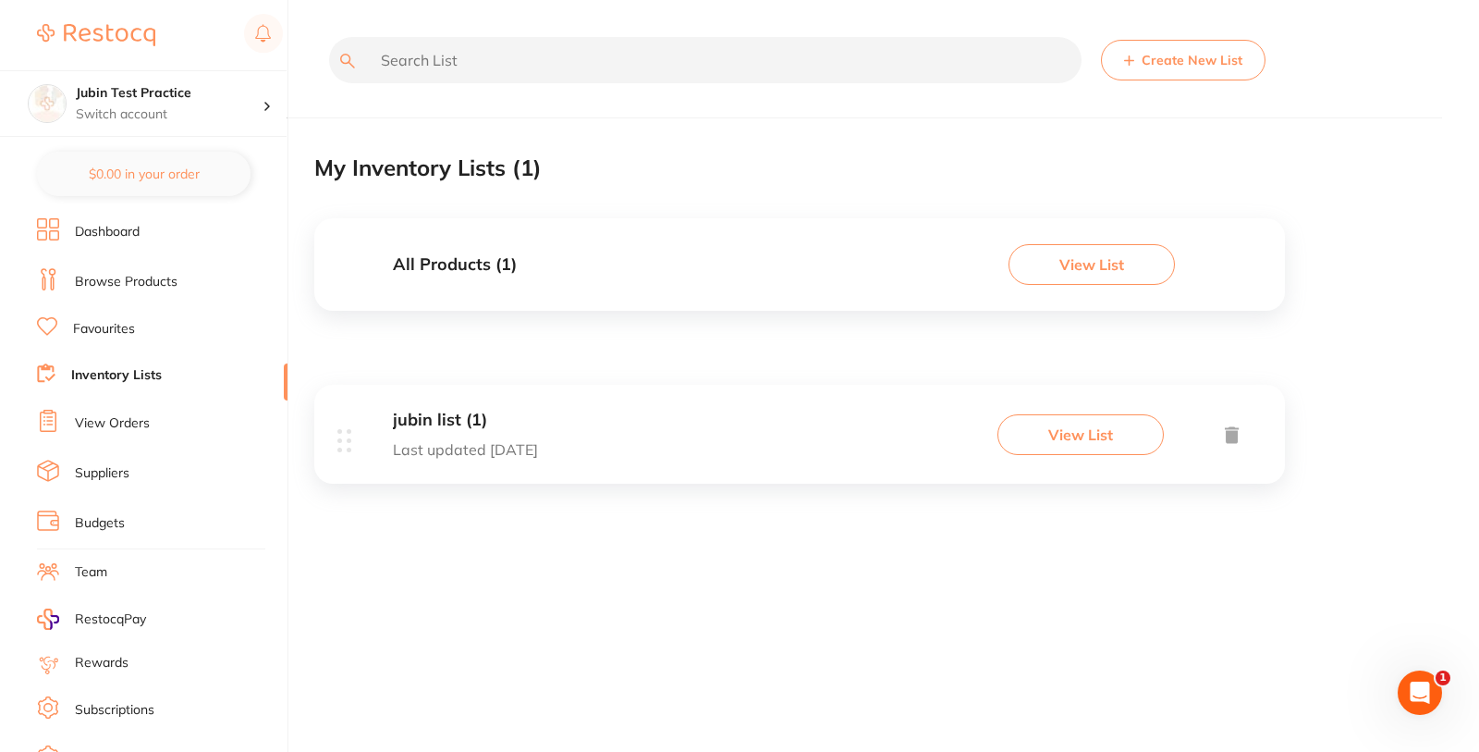
click at [104, 236] on link "Dashboard" at bounding box center [107, 232] width 65 height 18
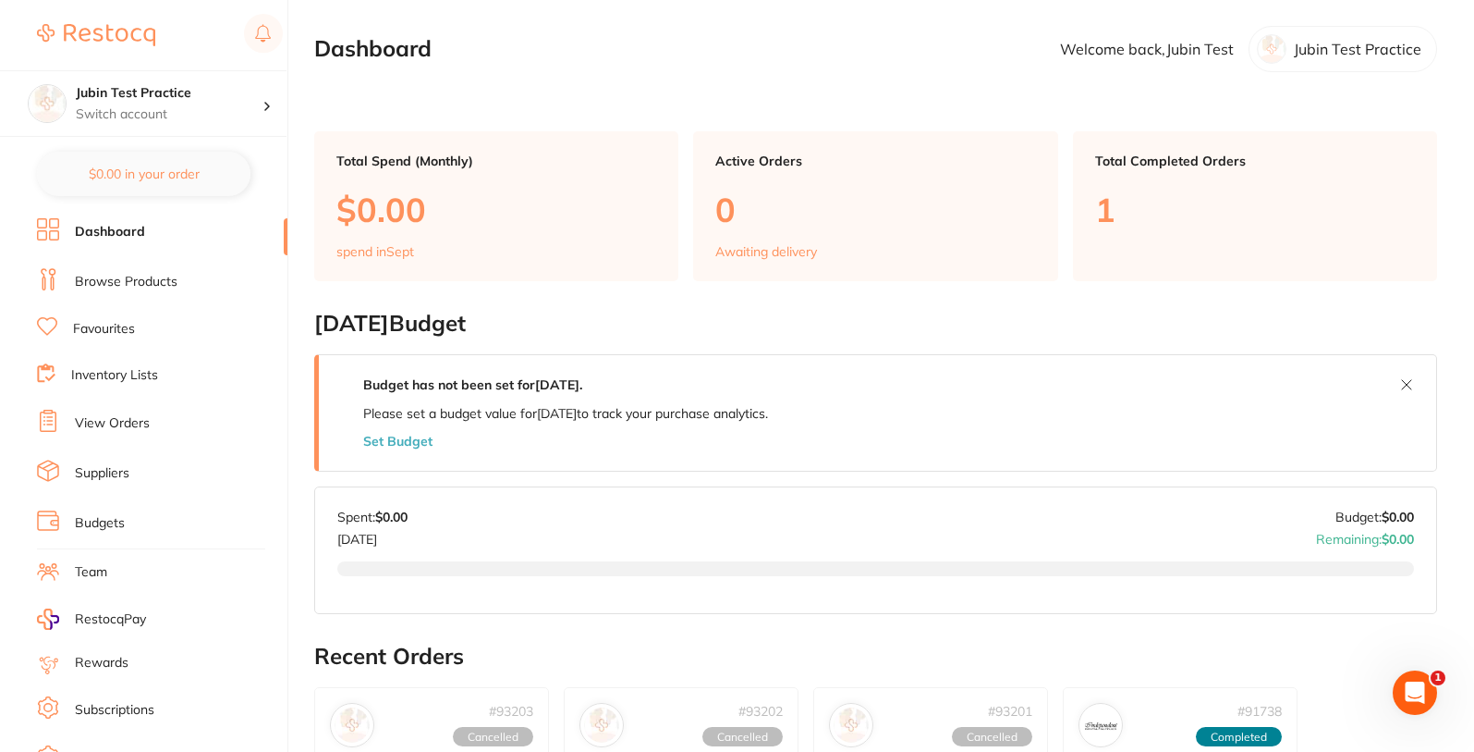
drag, startPoint x: 100, startPoint y: 287, endPoint x: 164, endPoint y: 313, distance: 69.2
click at [100, 287] on link "Browse Products" at bounding box center [126, 282] width 103 height 18
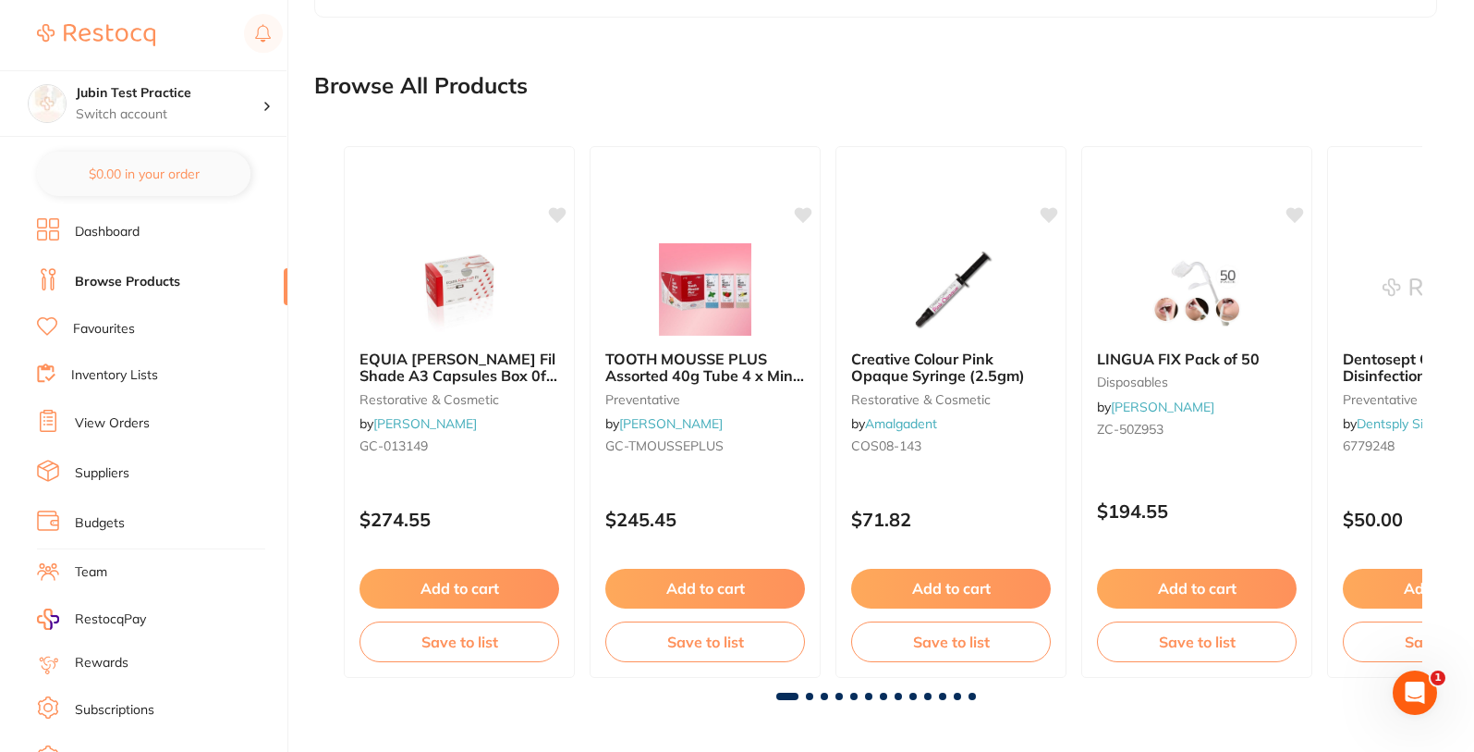
click at [121, 326] on link "Favourites" at bounding box center [104, 329] width 62 height 18
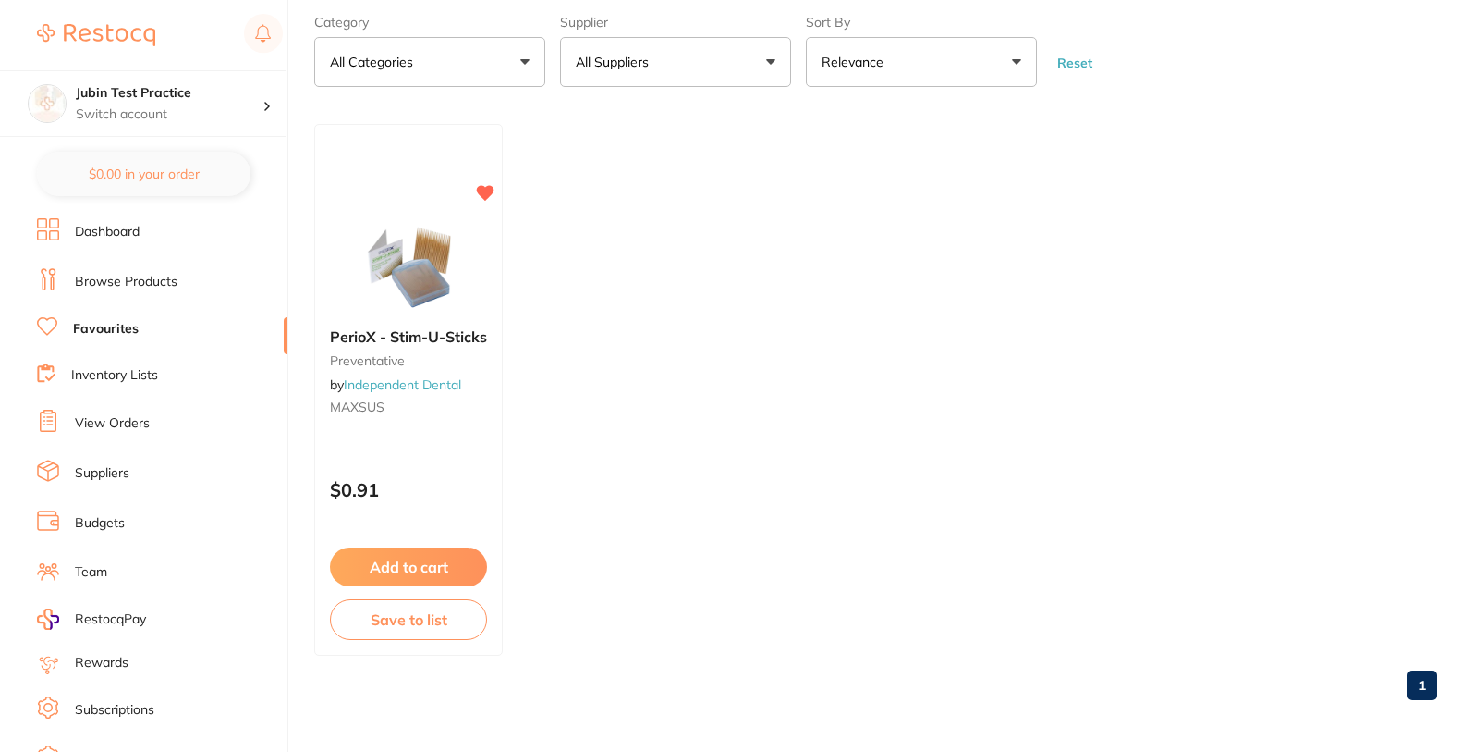
click at [140, 383] on link "Inventory Lists" at bounding box center [114, 375] width 87 height 18
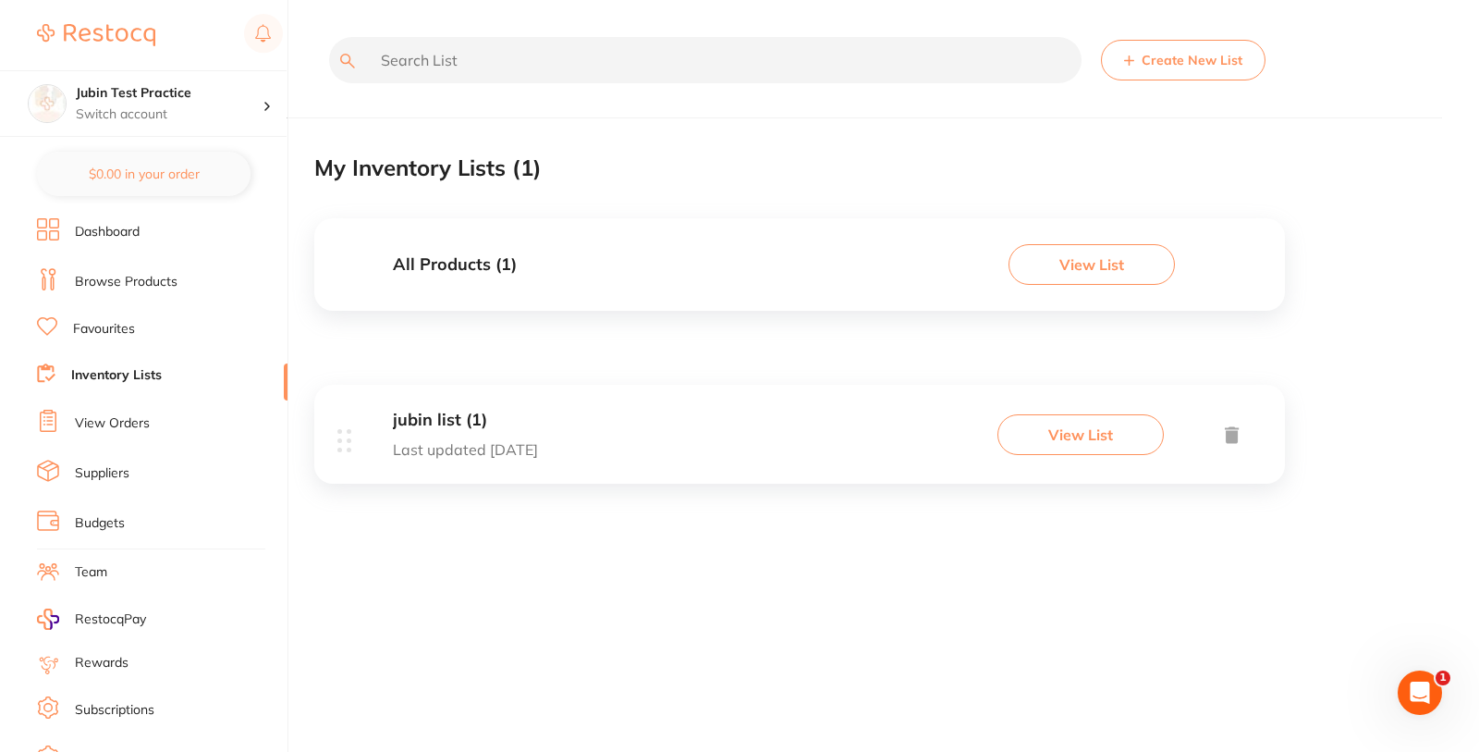
click at [132, 421] on link "View Orders" at bounding box center [112, 423] width 75 height 18
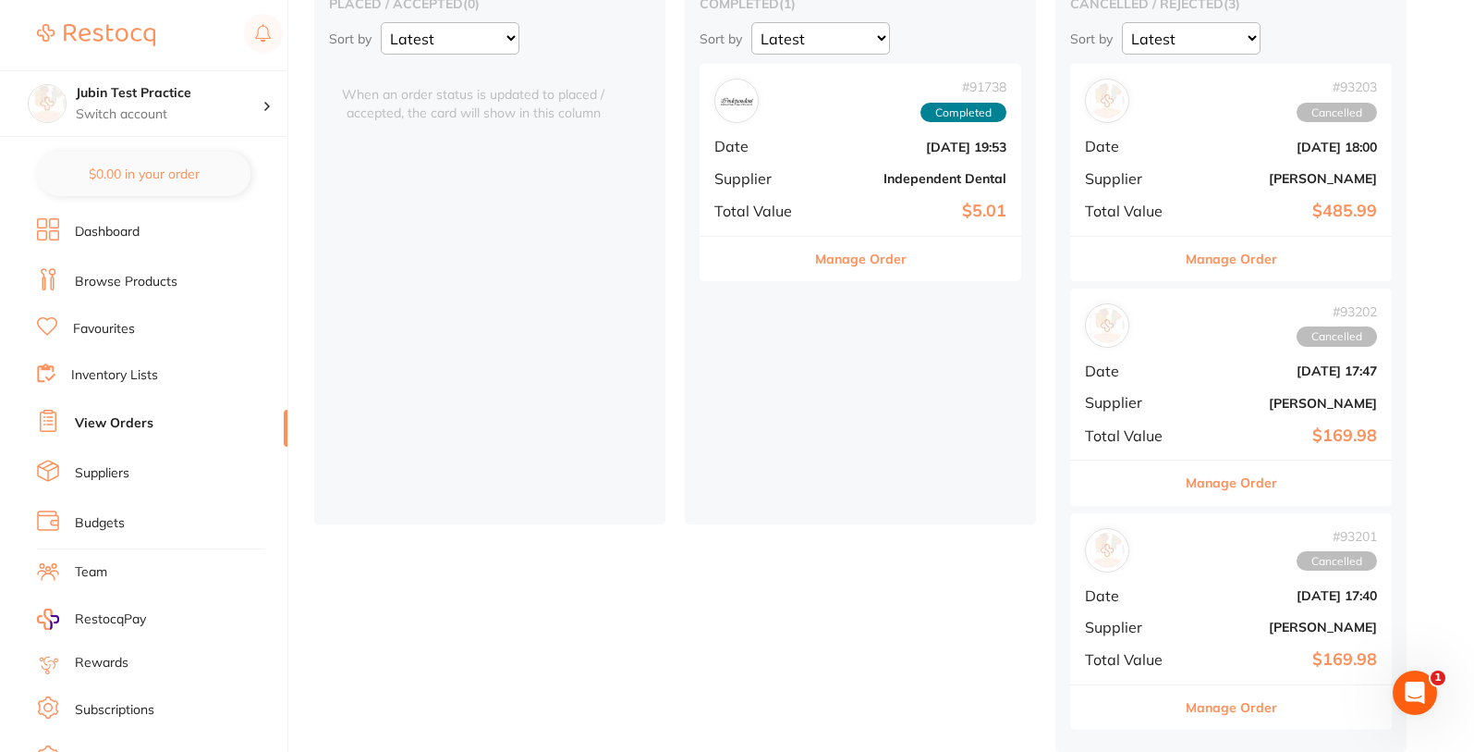
click at [99, 468] on link "Suppliers" at bounding box center [102, 473] width 55 height 18
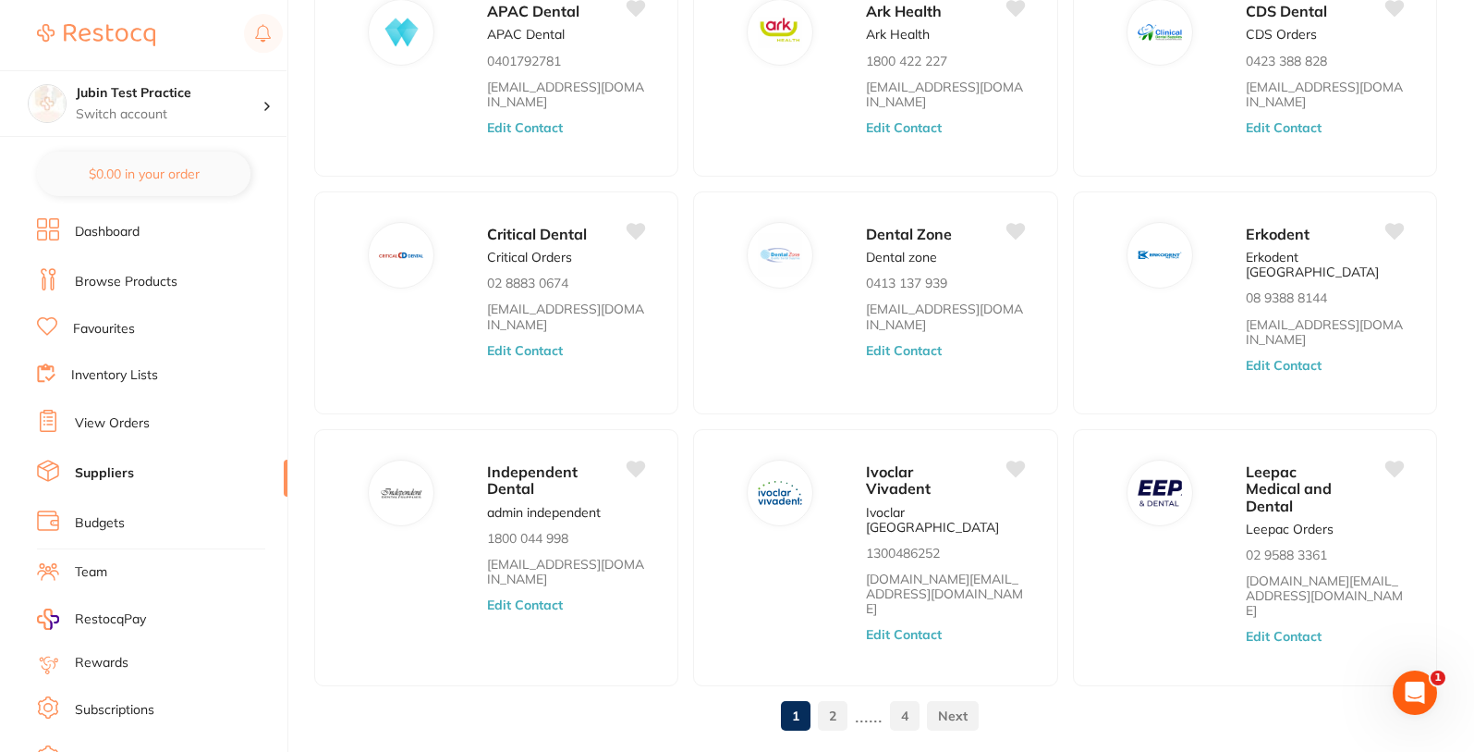
click at [118, 275] on link "Browse Products" at bounding box center [126, 282] width 103 height 18
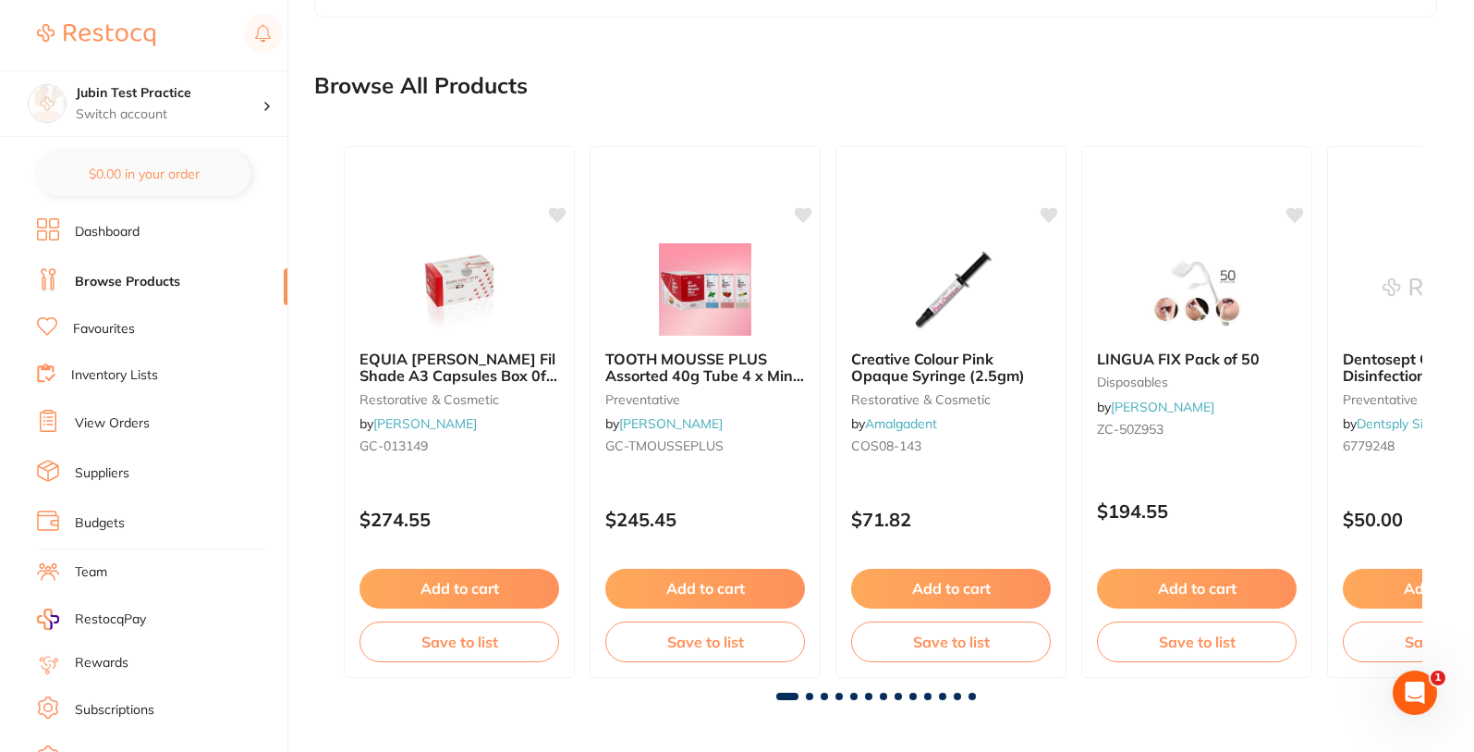
click at [116, 332] on link "Favourites" at bounding box center [104, 329] width 62 height 18
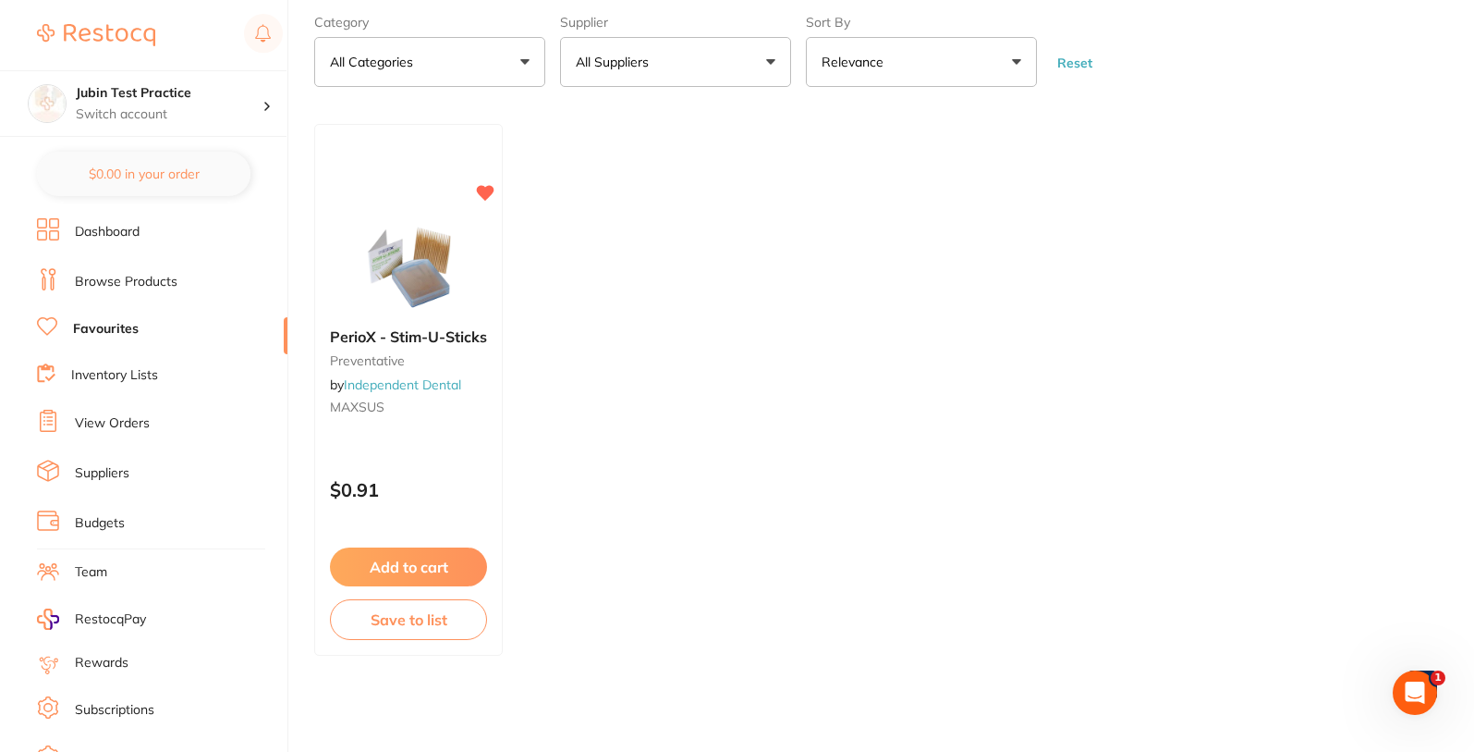
click at [95, 380] on link "Inventory Lists" at bounding box center [114, 375] width 87 height 18
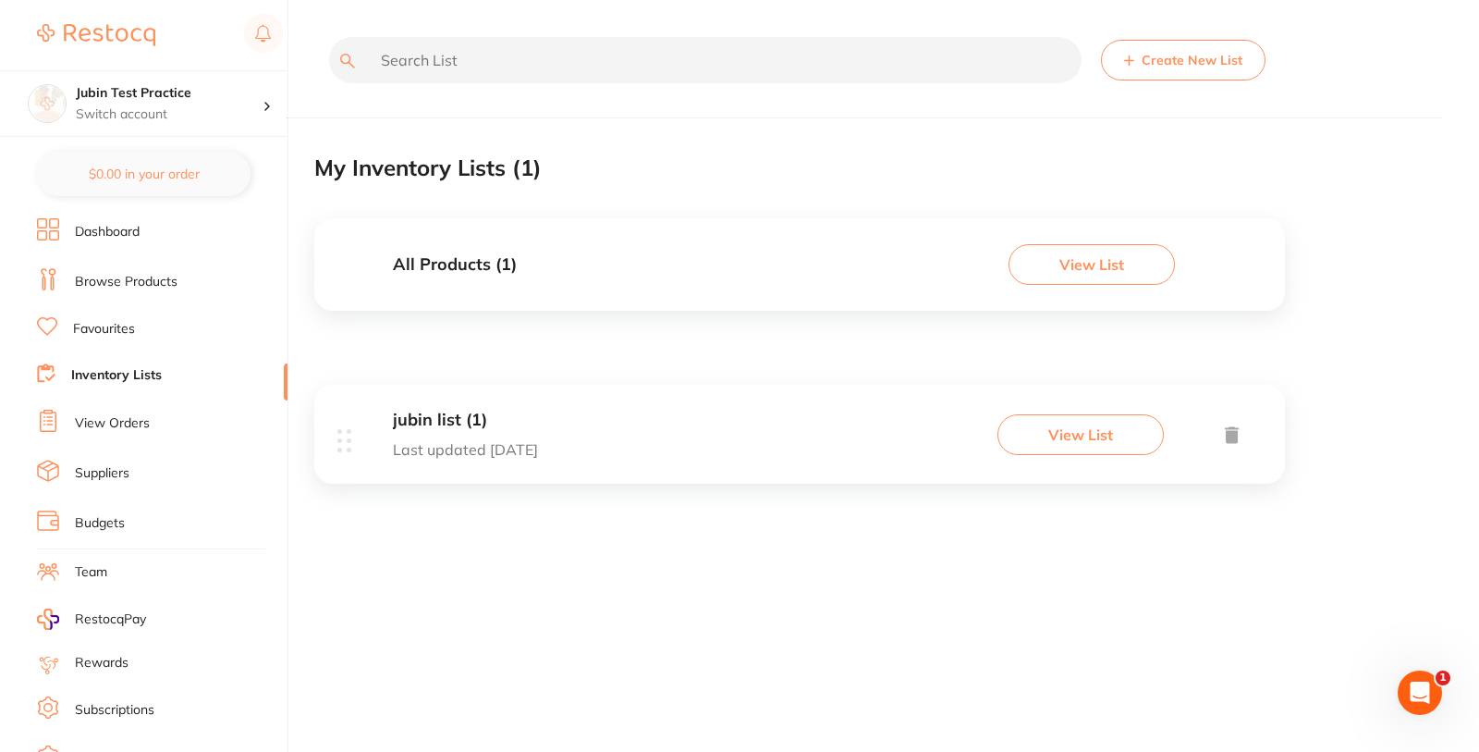
click at [115, 423] on link "View Orders" at bounding box center [112, 423] width 75 height 18
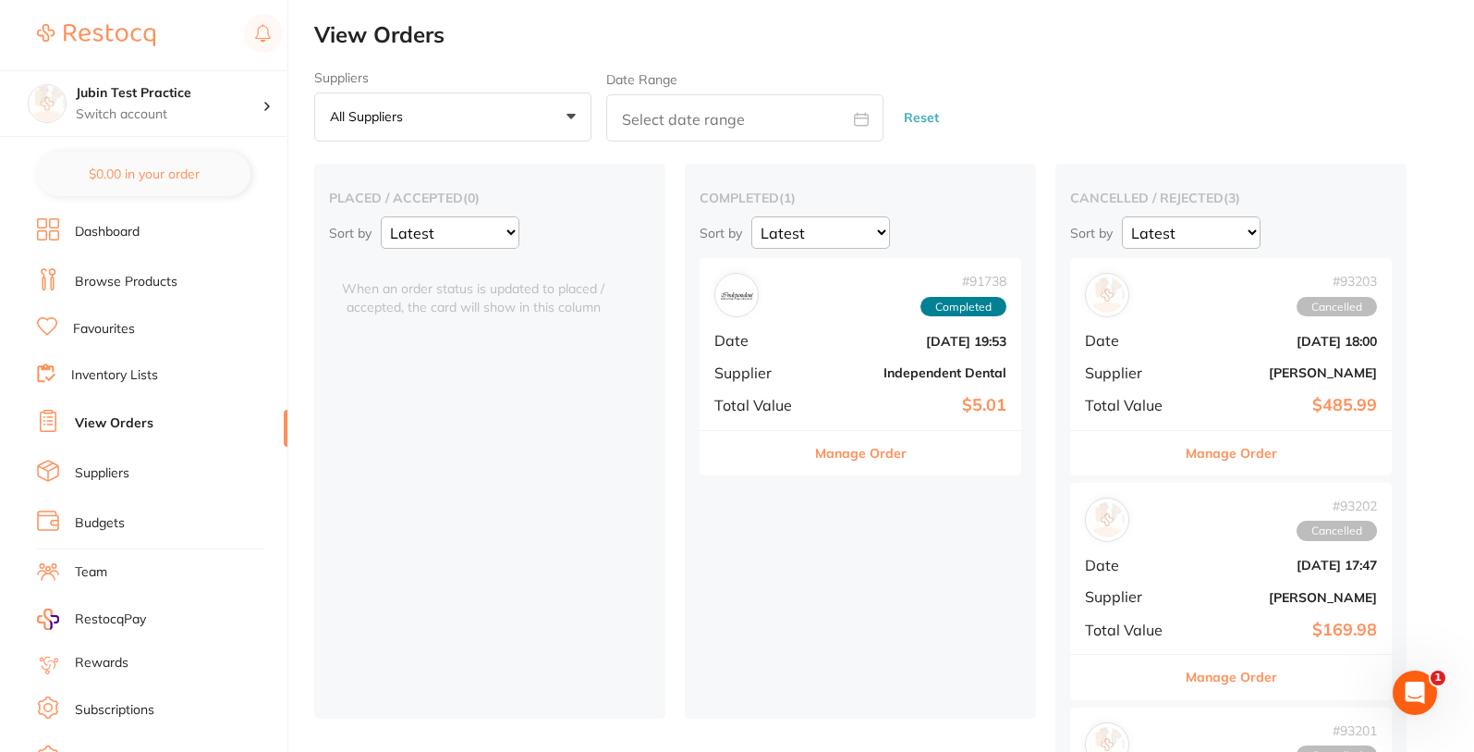
click at [104, 276] on link "Browse Products" at bounding box center [126, 282] width 103 height 18
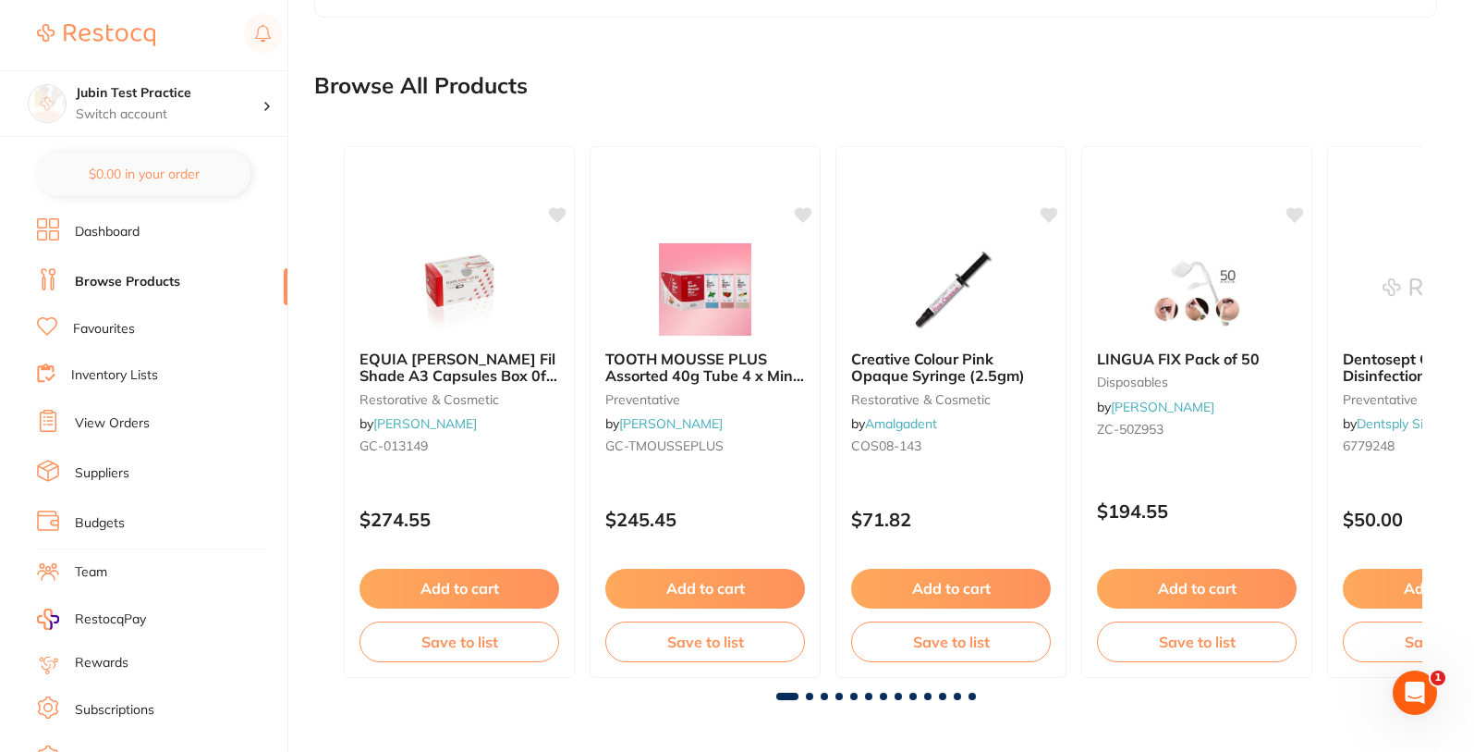
click at [122, 324] on link "Favourites" at bounding box center [104, 329] width 62 height 18
